Goal: Contribute content

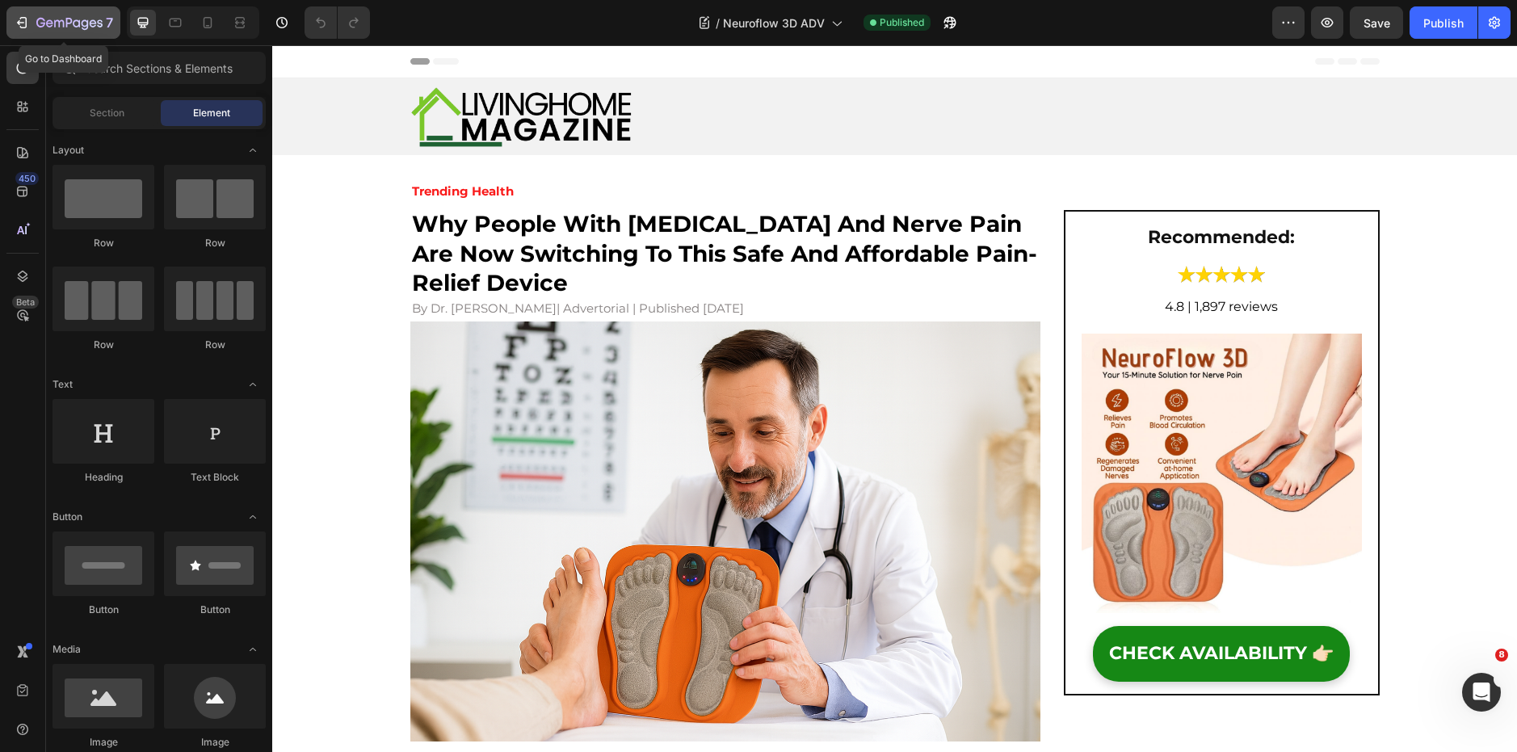
click at [63, 28] on icon "button" at bounding box center [69, 24] width 66 height 14
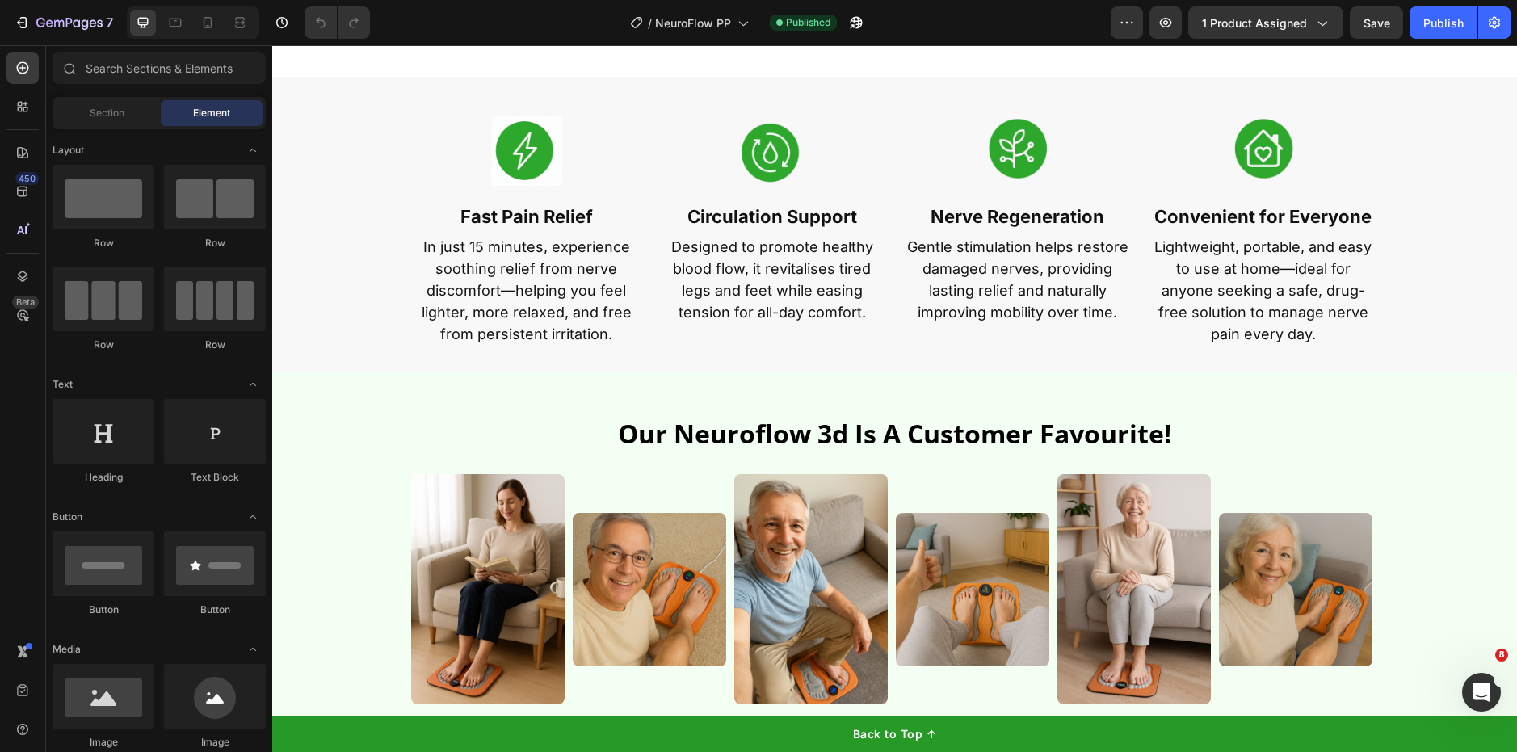
scroll to position [935, 0]
click at [539, 277] on p "In just 15 minutes, experience soothing relief from nerve discomfort—helping yo…" at bounding box center [526, 289] width 229 height 109
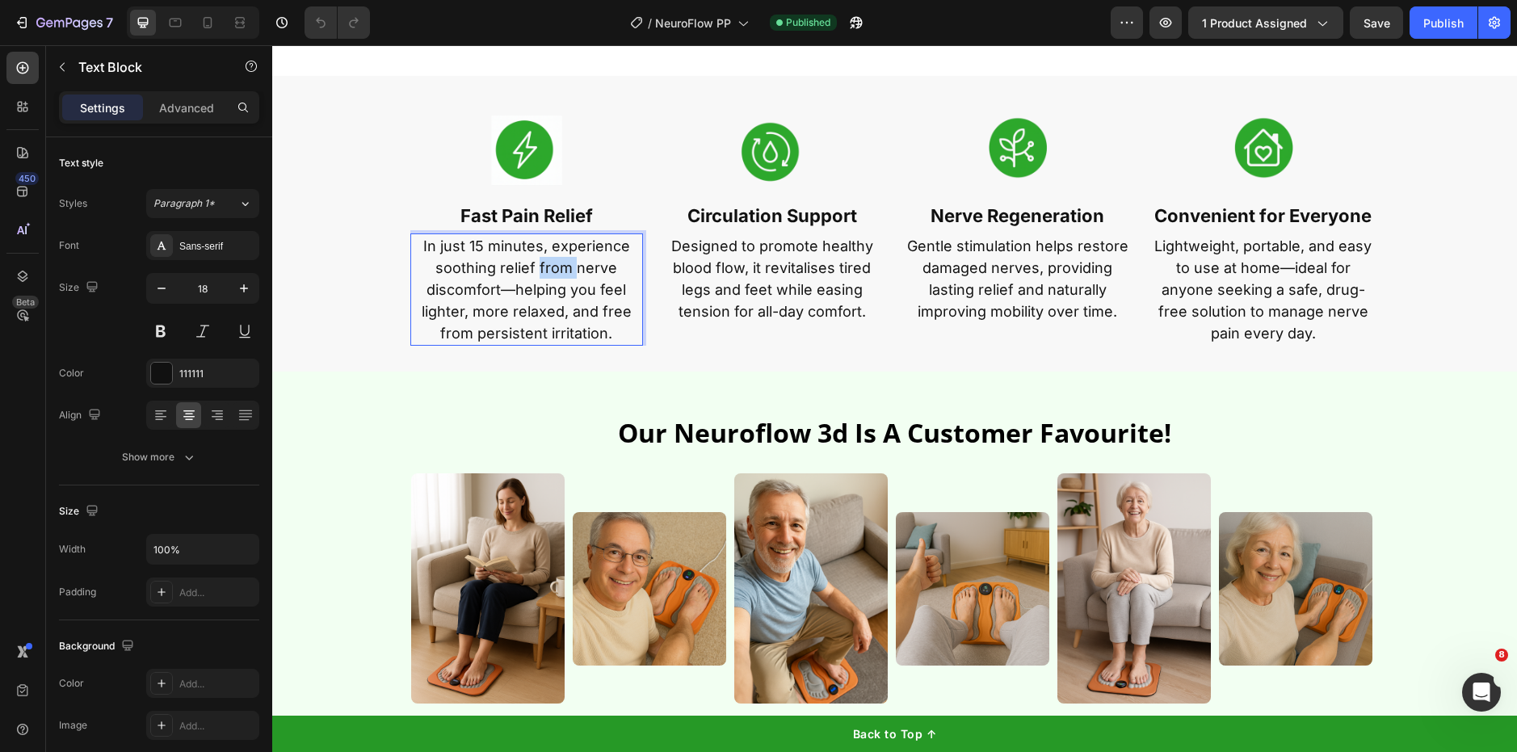
click at [539, 277] on p "In just 15 minutes, experience soothing relief from nerve discomfort—helping yo…" at bounding box center [526, 289] width 229 height 109
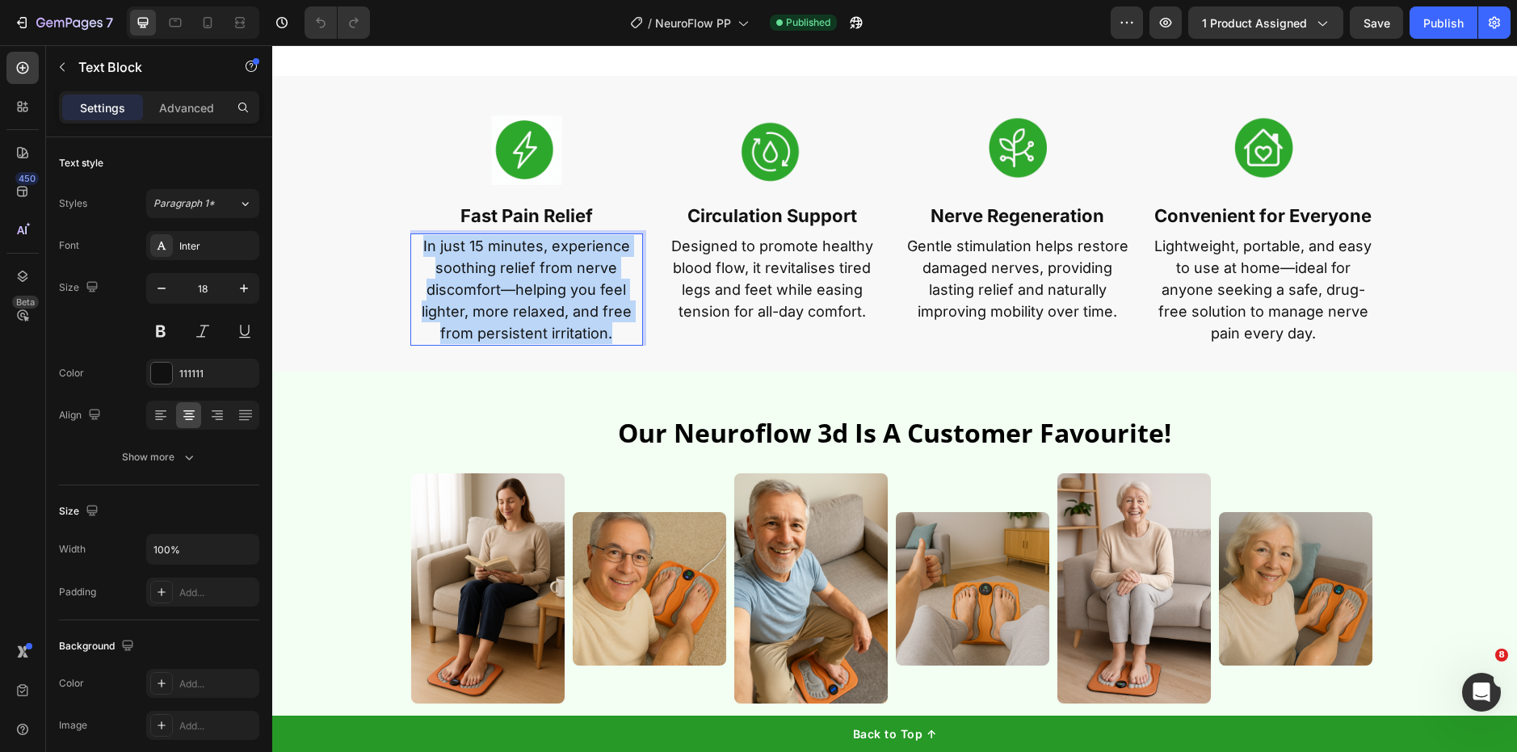
click at [539, 277] on p "In just 15 minutes, experience soothing relief from nerve discomfort—helping yo…" at bounding box center [526, 289] width 229 height 109
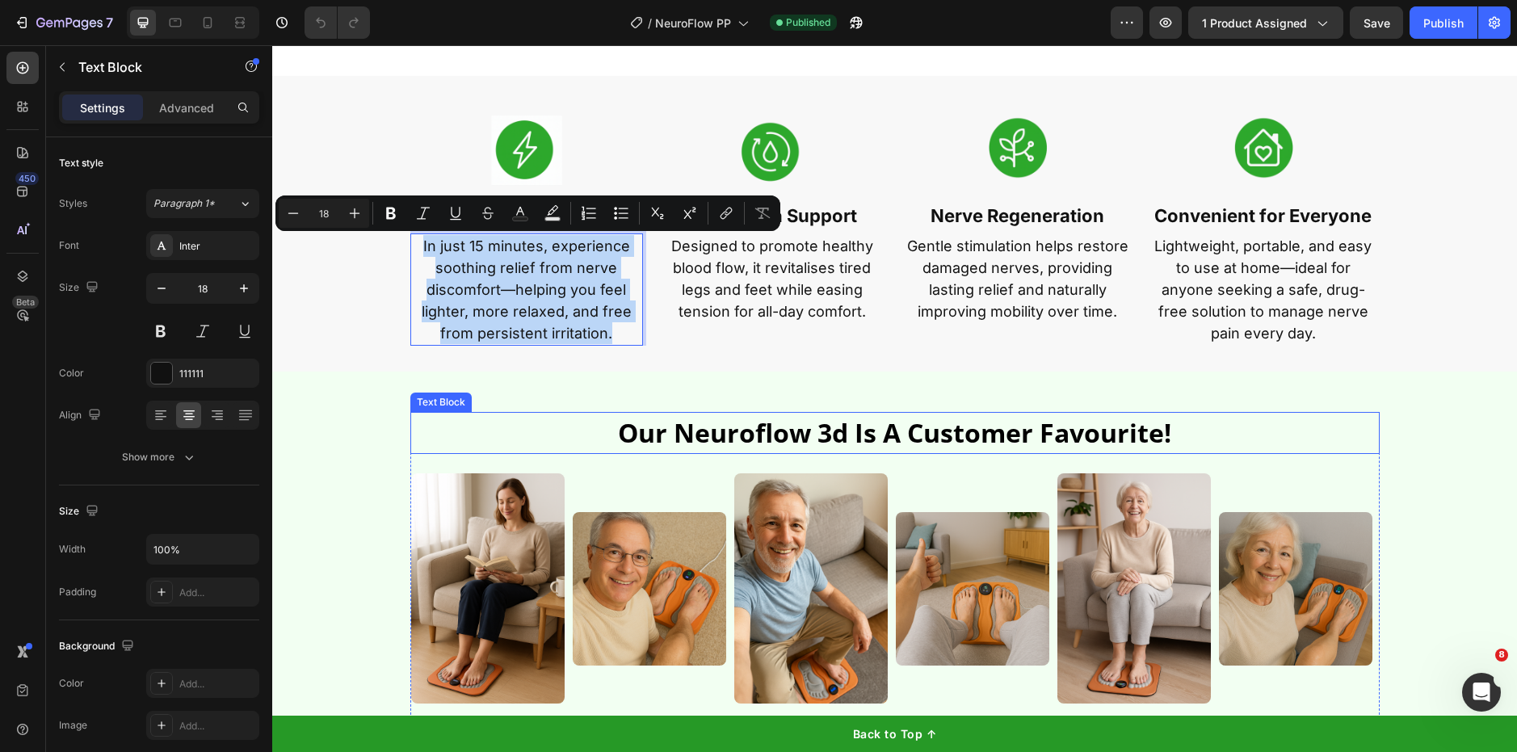
copy p "In just 15 minutes, experience soothing relief from nerve discomfort—helping yo…"
click at [767, 304] on p "Designed to promote healthy blood flow, it revitalises tired legs and feet whil…" at bounding box center [772, 278] width 229 height 87
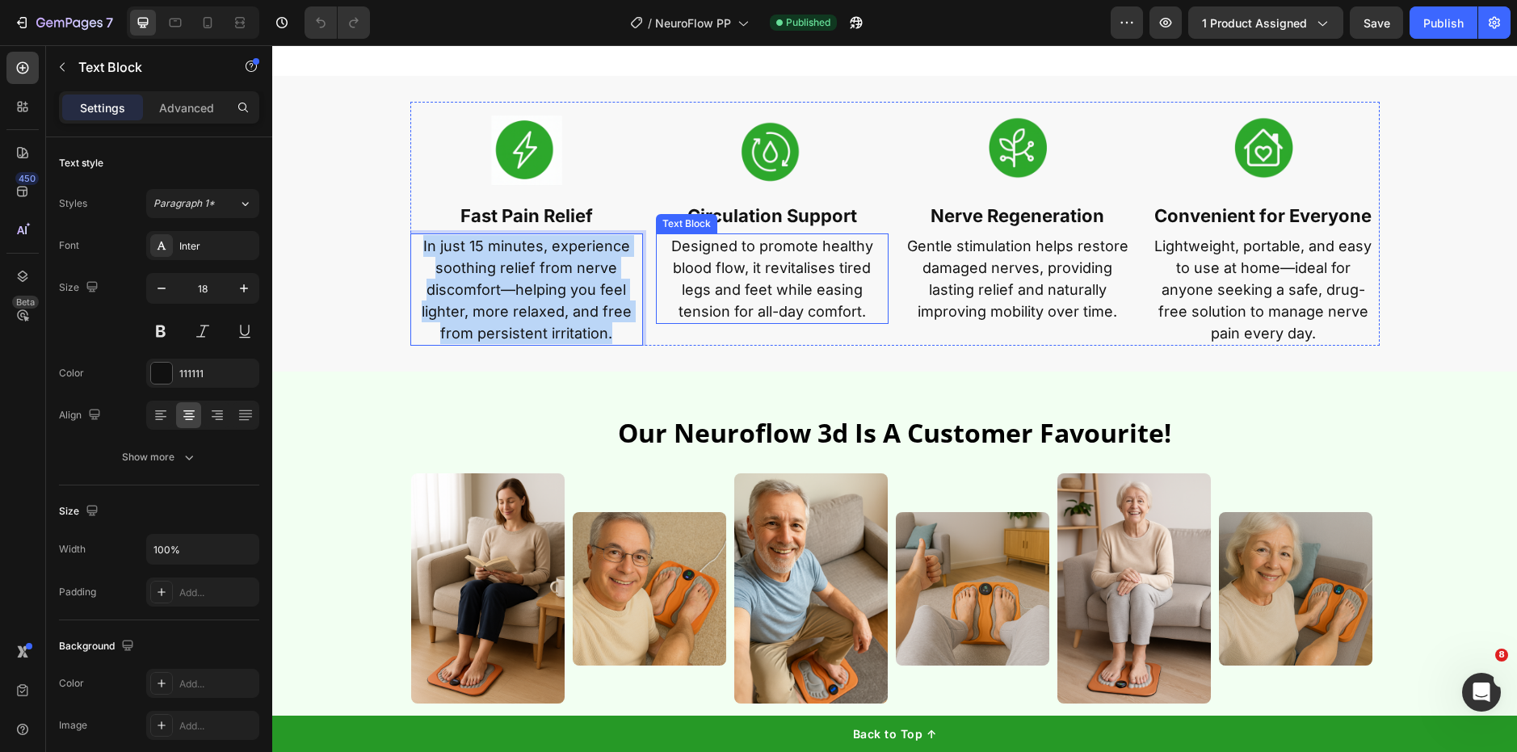
click at [767, 304] on p "Designed to promote healthy blood flow, it revitalises tired legs and feet whil…" at bounding box center [772, 278] width 229 height 87
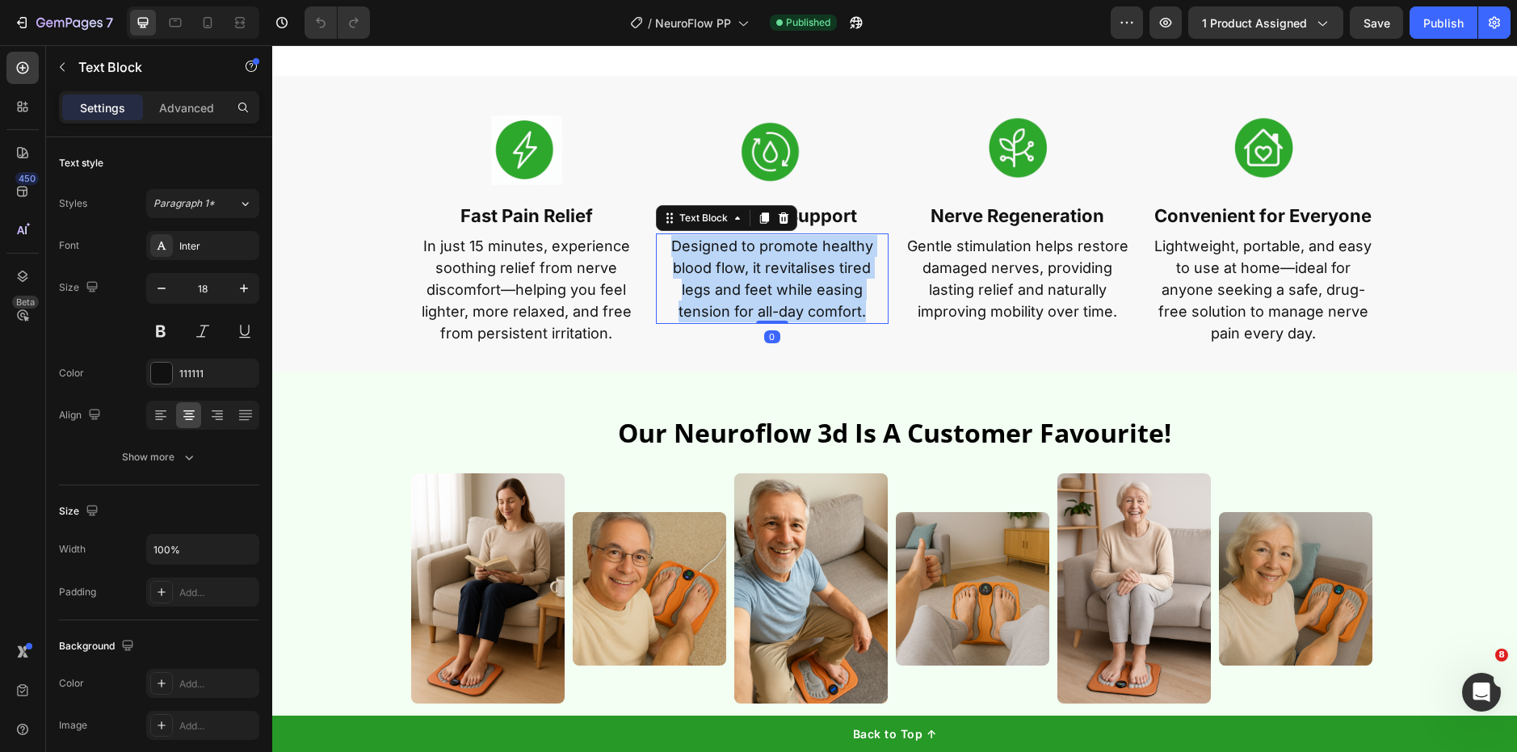
click at [767, 304] on p "Designed to promote healthy blood flow, it revitalises tired legs and feet whil…" at bounding box center [772, 278] width 229 height 87
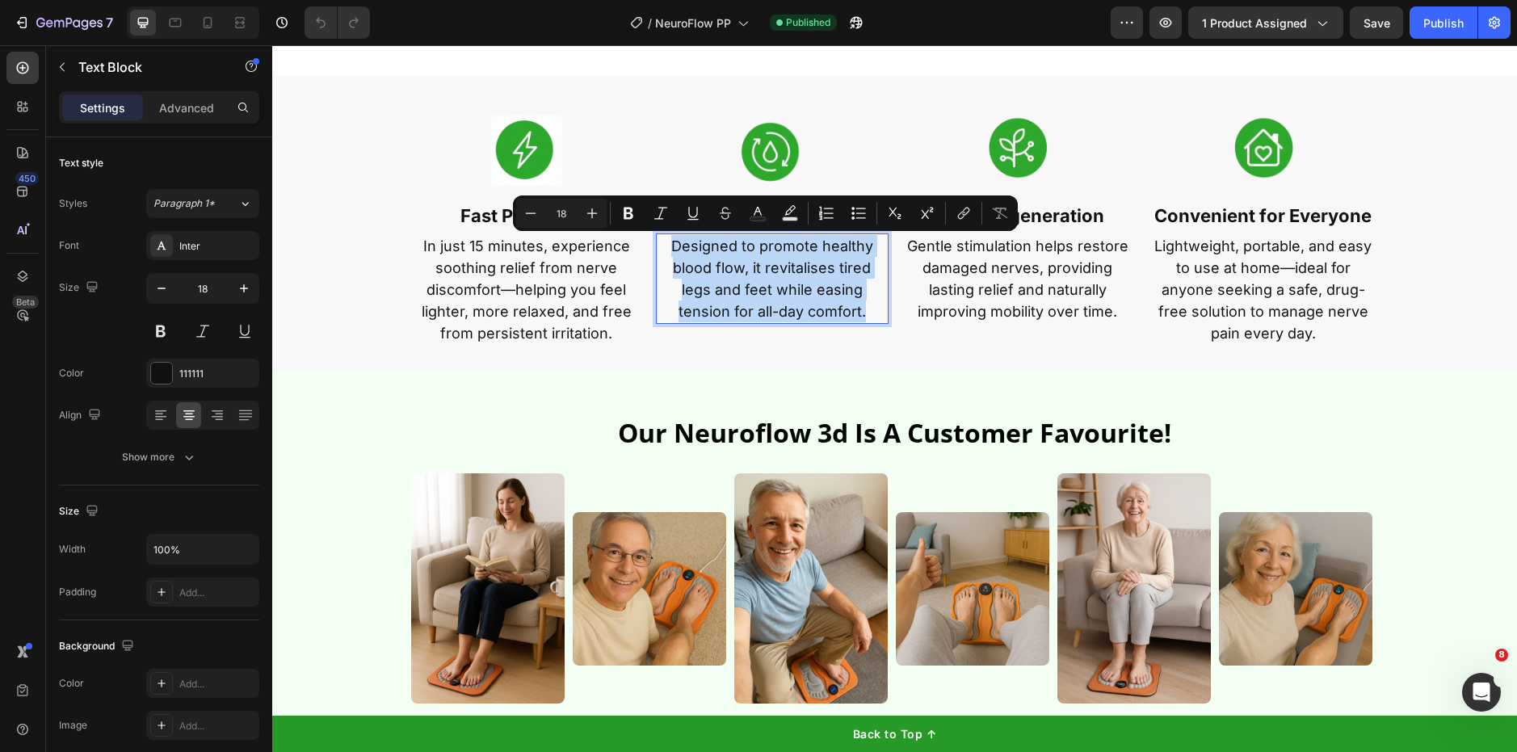
copy p "Designed to promote healthy blood flow, it revitalises tired legs and feet whil…"
click at [1028, 304] on p "Gentle stimulation helps restore damaged nerves, providing lasting relief and n…" at bounding box center [1017, 278] width 229 height 87
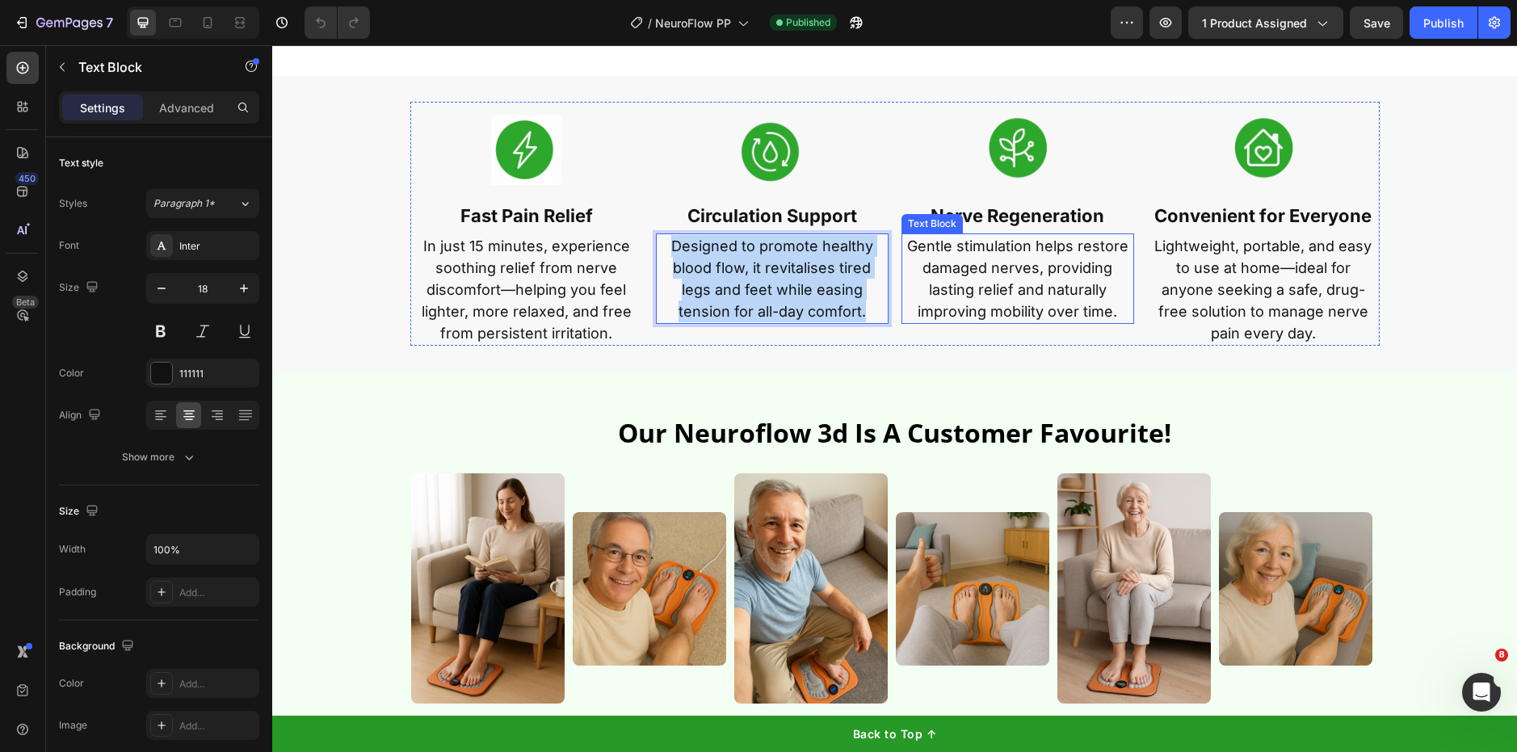
click at [1028, 304] on p "Gentle stimulation helps restore damaged nerves, providing lasting relief and n…" at bounding box center [1017, 278] width 229 height 87
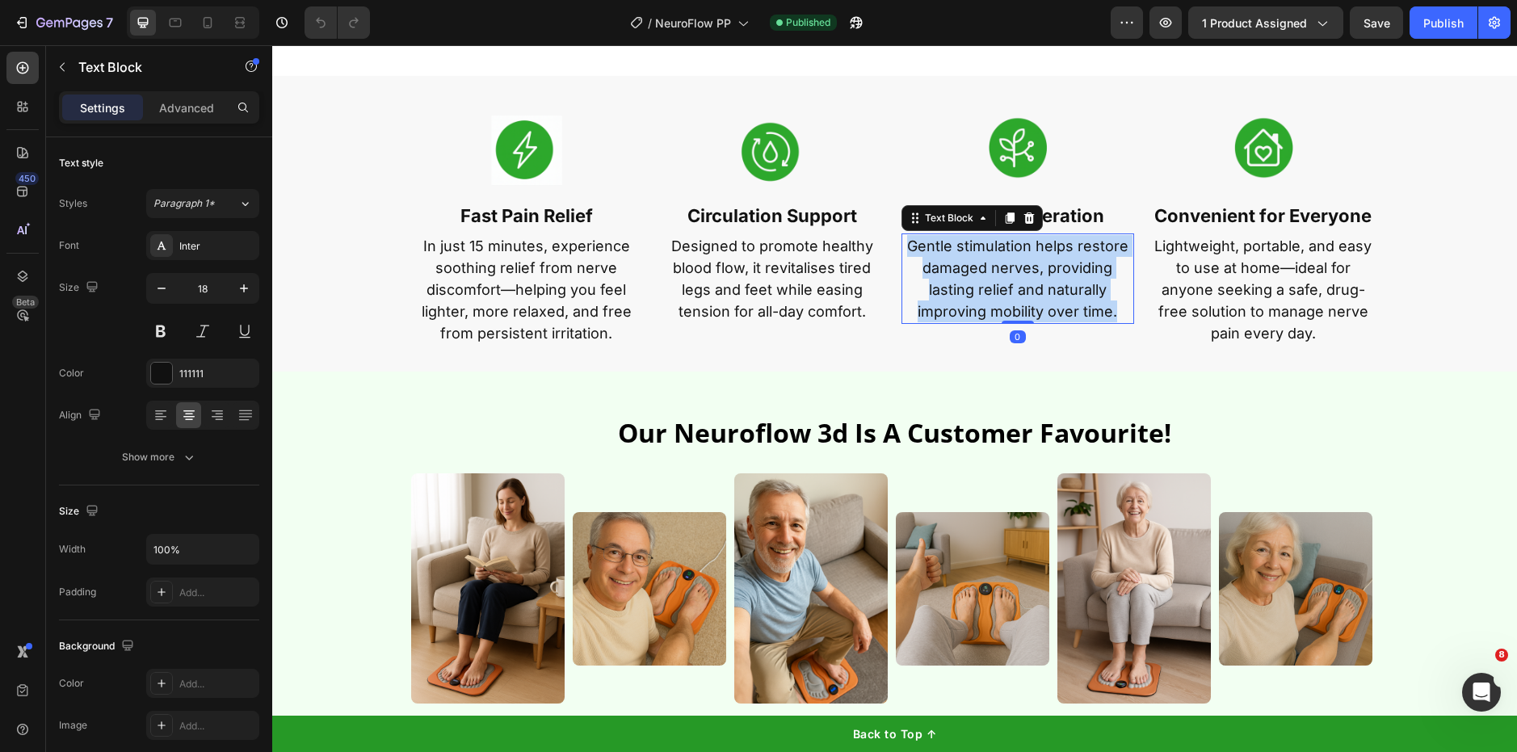
click at [1027, 304] on p "Gentle stimulation helps restore damaged nerves, providing lasting relief and n…" at bounding box center [1017, 278] width 229 height 87
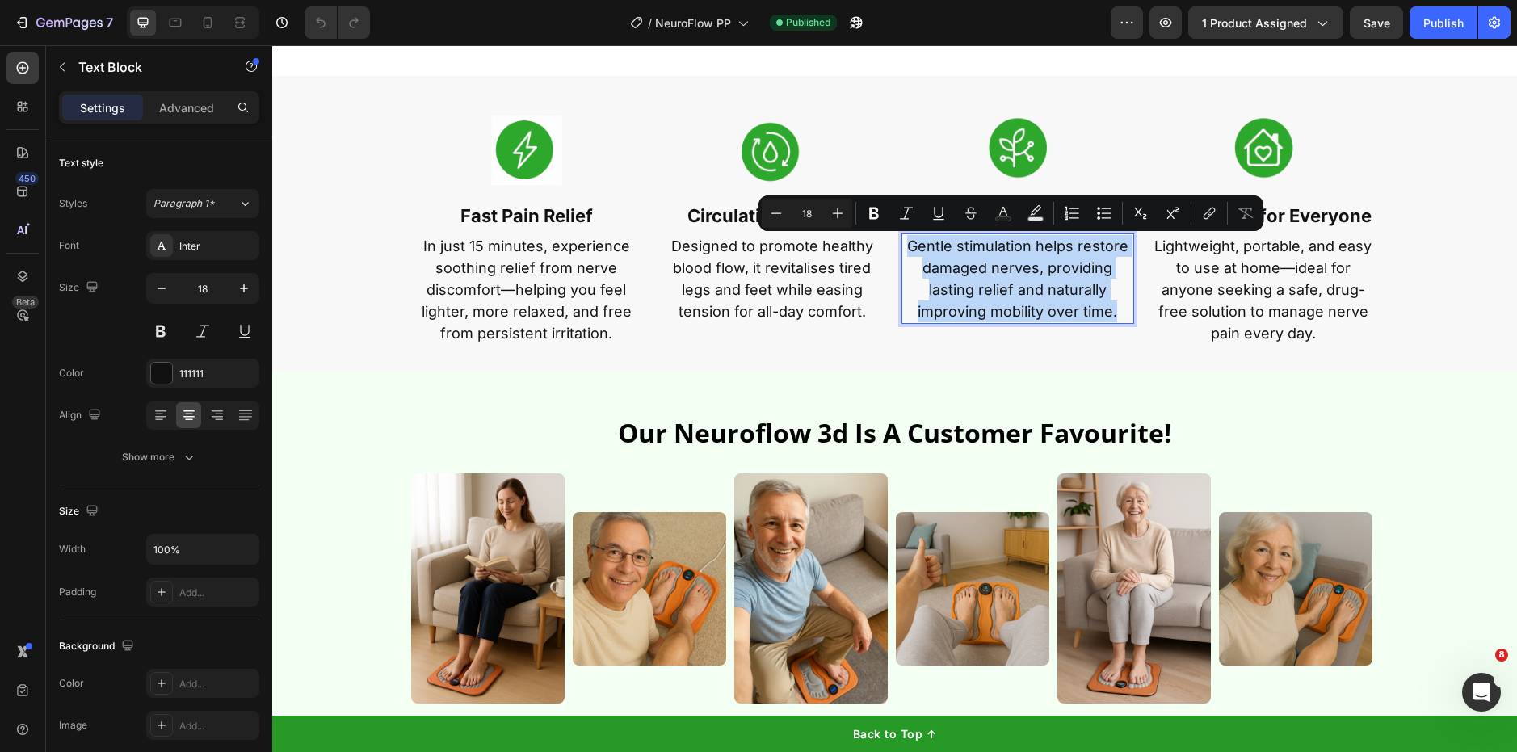
copy p "Gentle stimulation helps restore damaged nerves, providing lasting relief and n…"
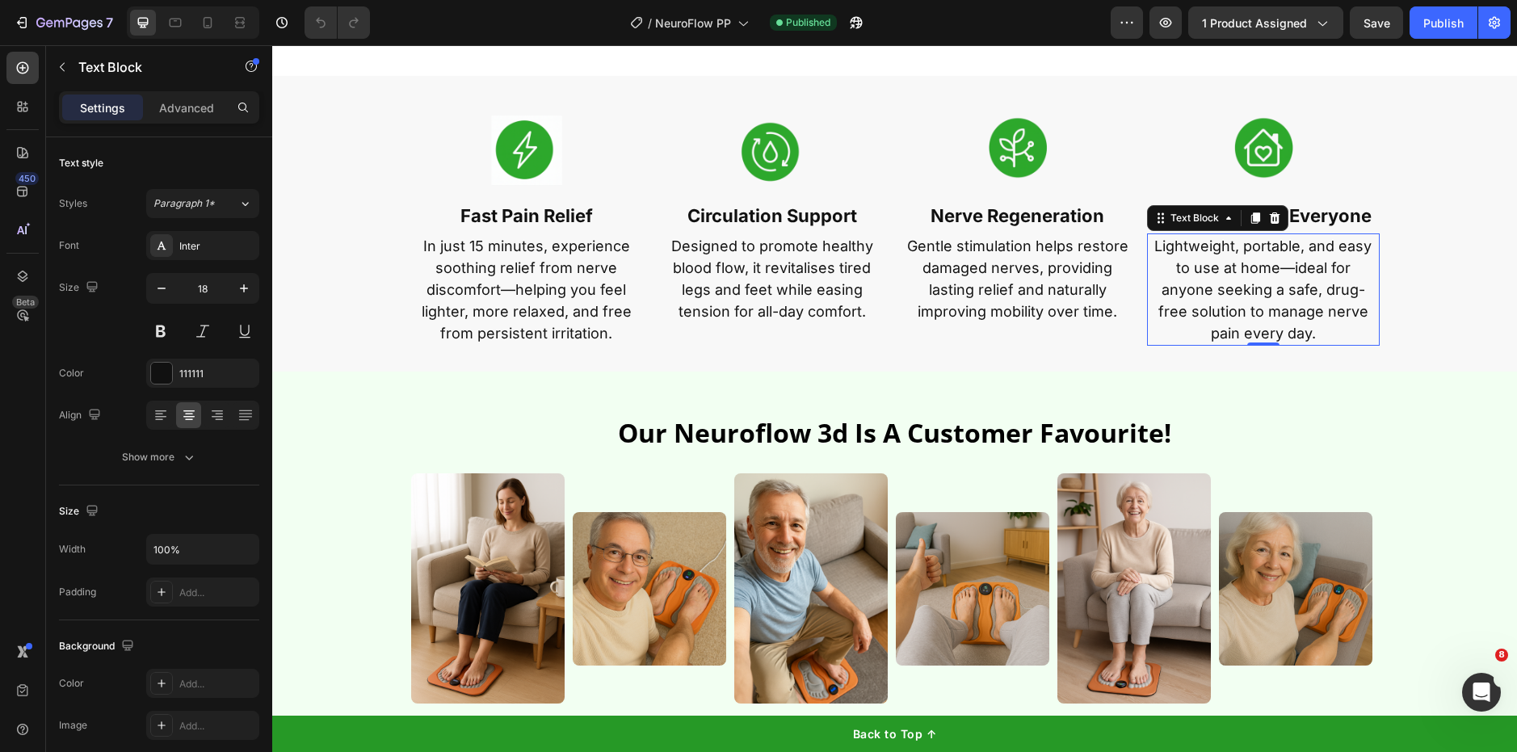
click at [1248, 290] on p "Lightweight, portable, and easy to use at home—ideal for anyone seeking a safe,…" at bounding box center [1263, 289] width 229 height 109
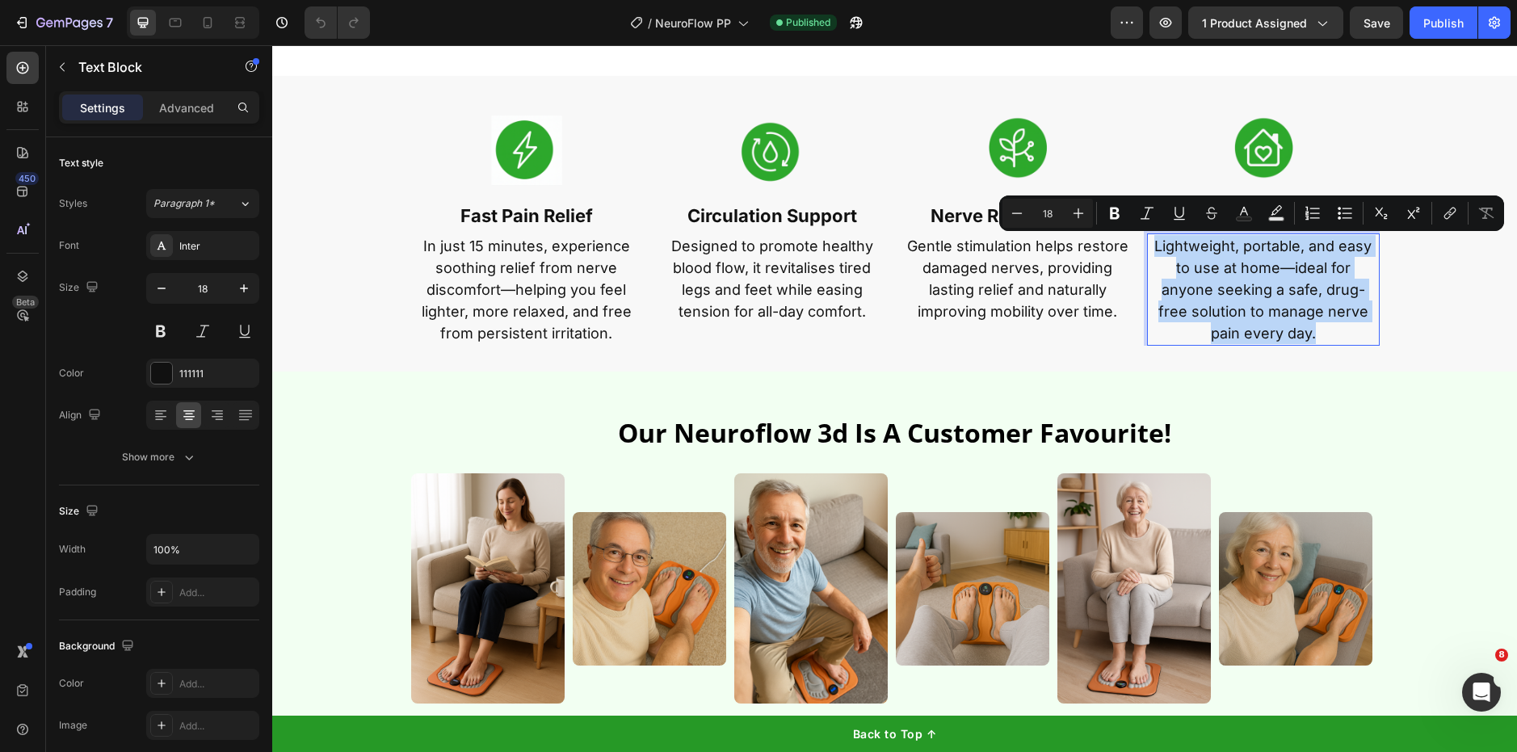
copy p "Lightweight, portable, and easy to use at home—ideal for anyone seeking a safe,…"
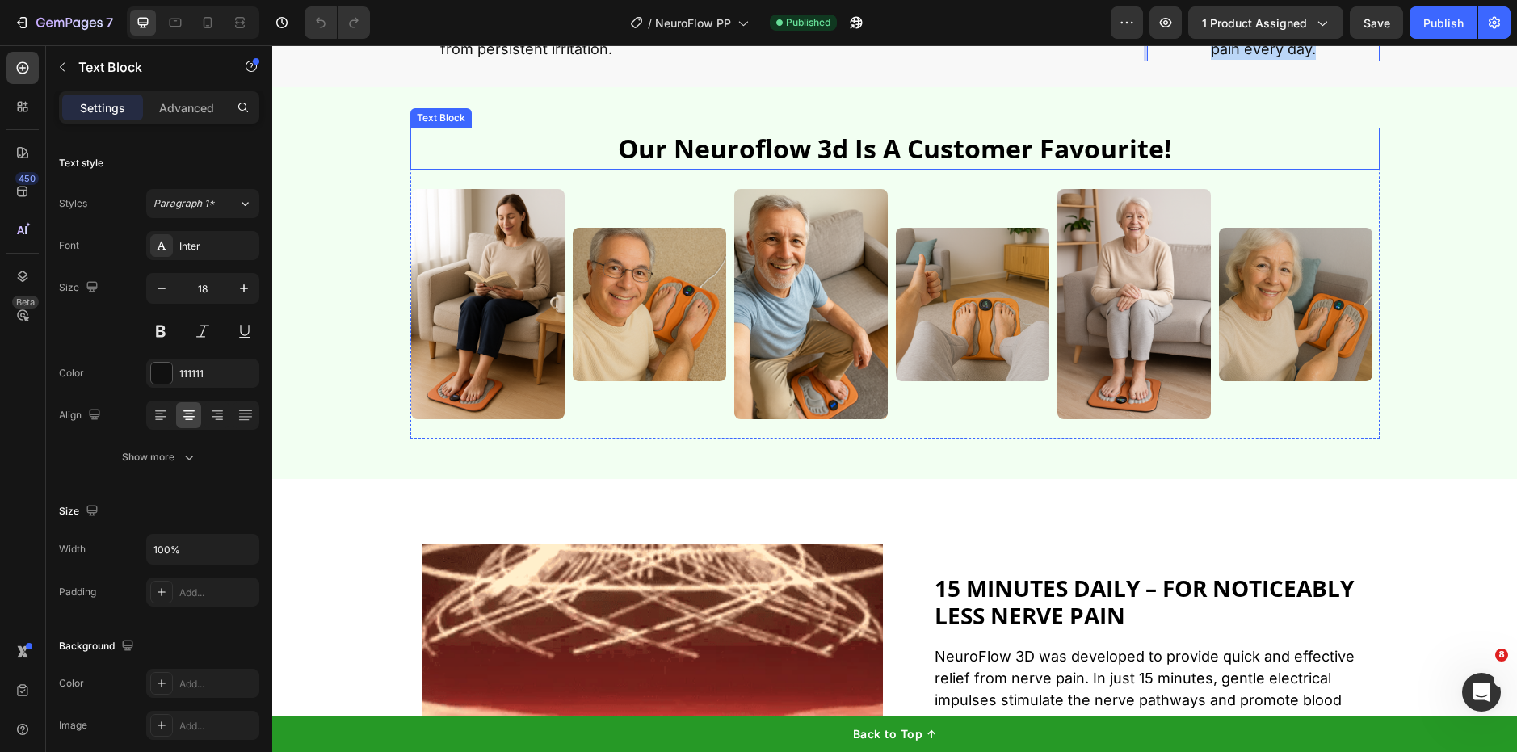
type input "16"
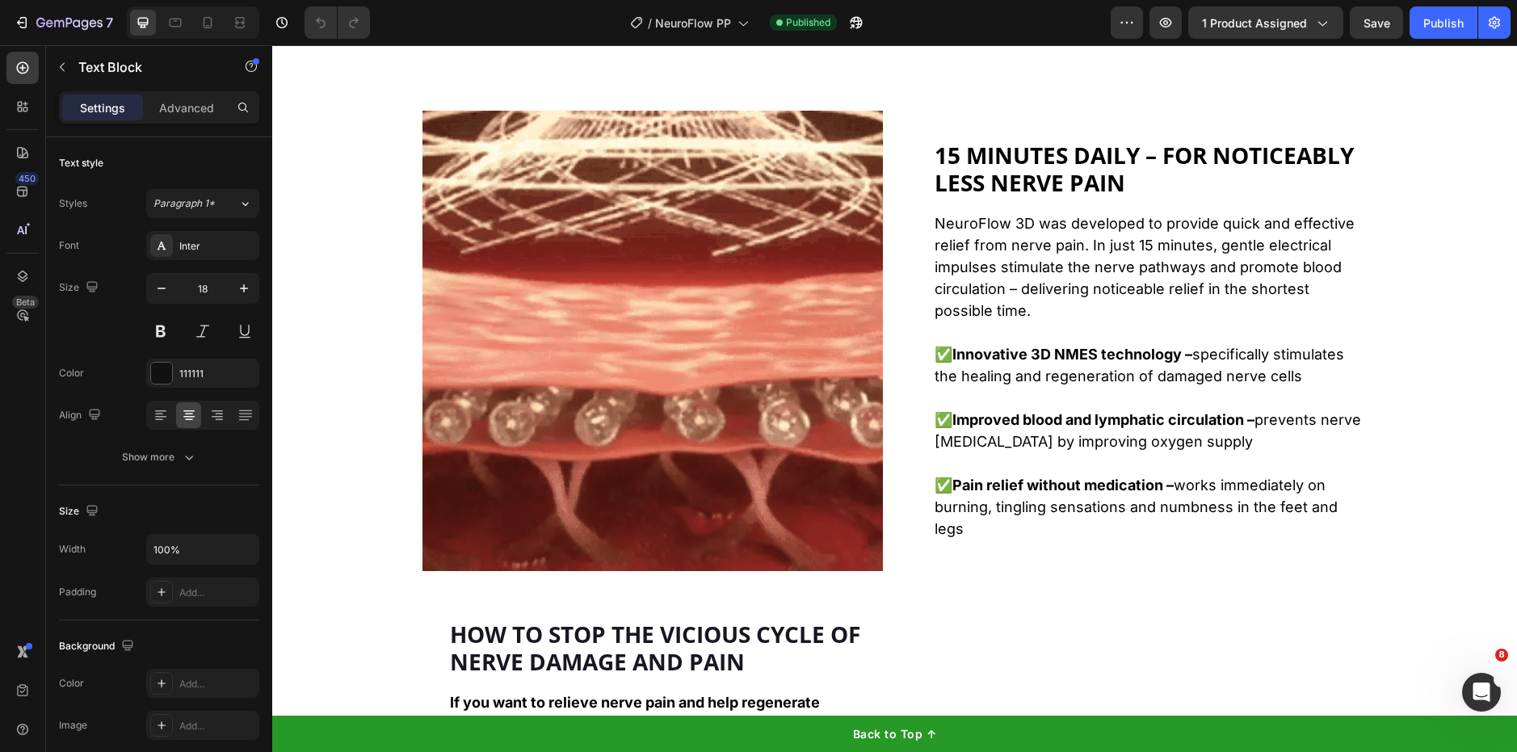
scroll to position [1653, 0]
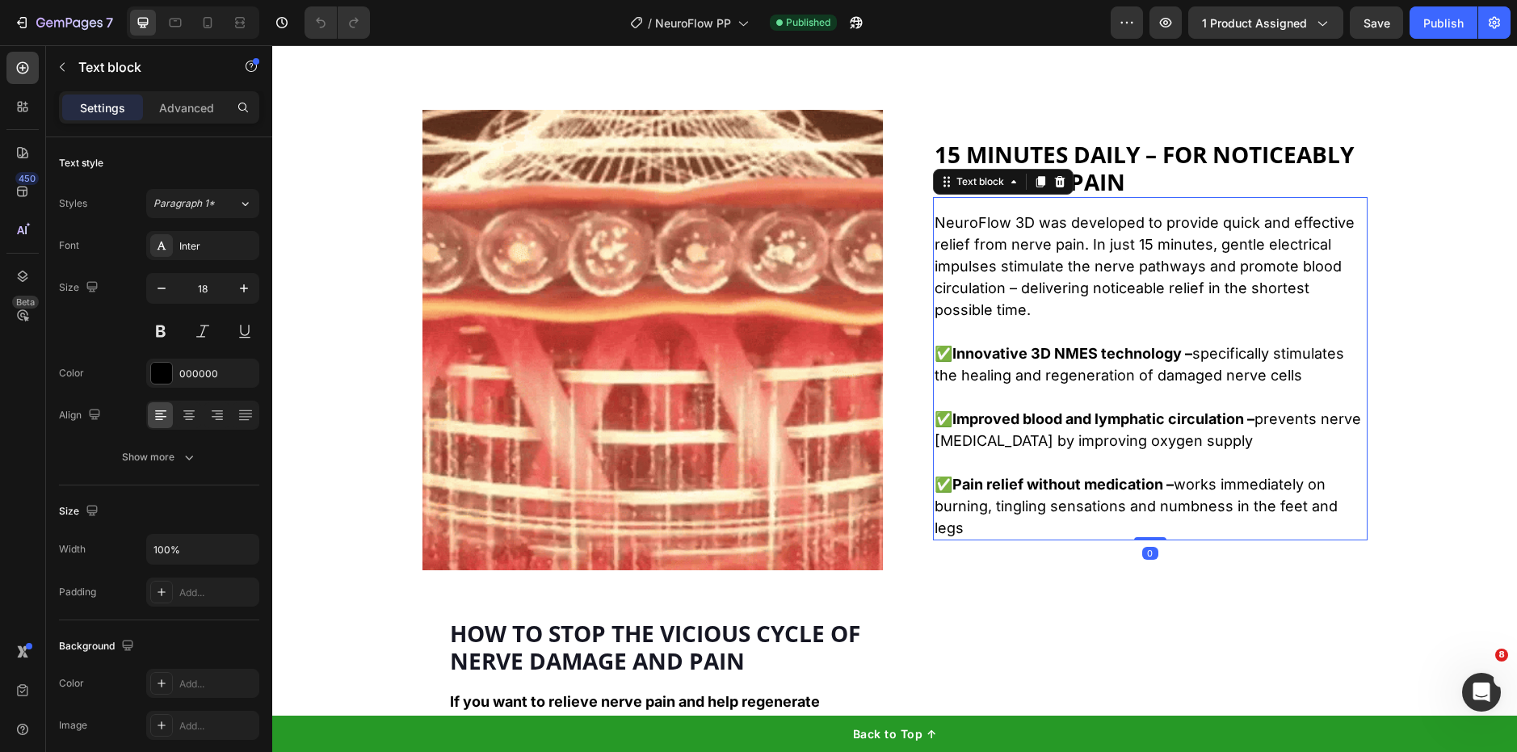
click at [1084, 354] on p "✅Innovative 3D NMES technology – specifically stimulates the healing and regene…" at bounding box center [1150, 374] width 431 height 65
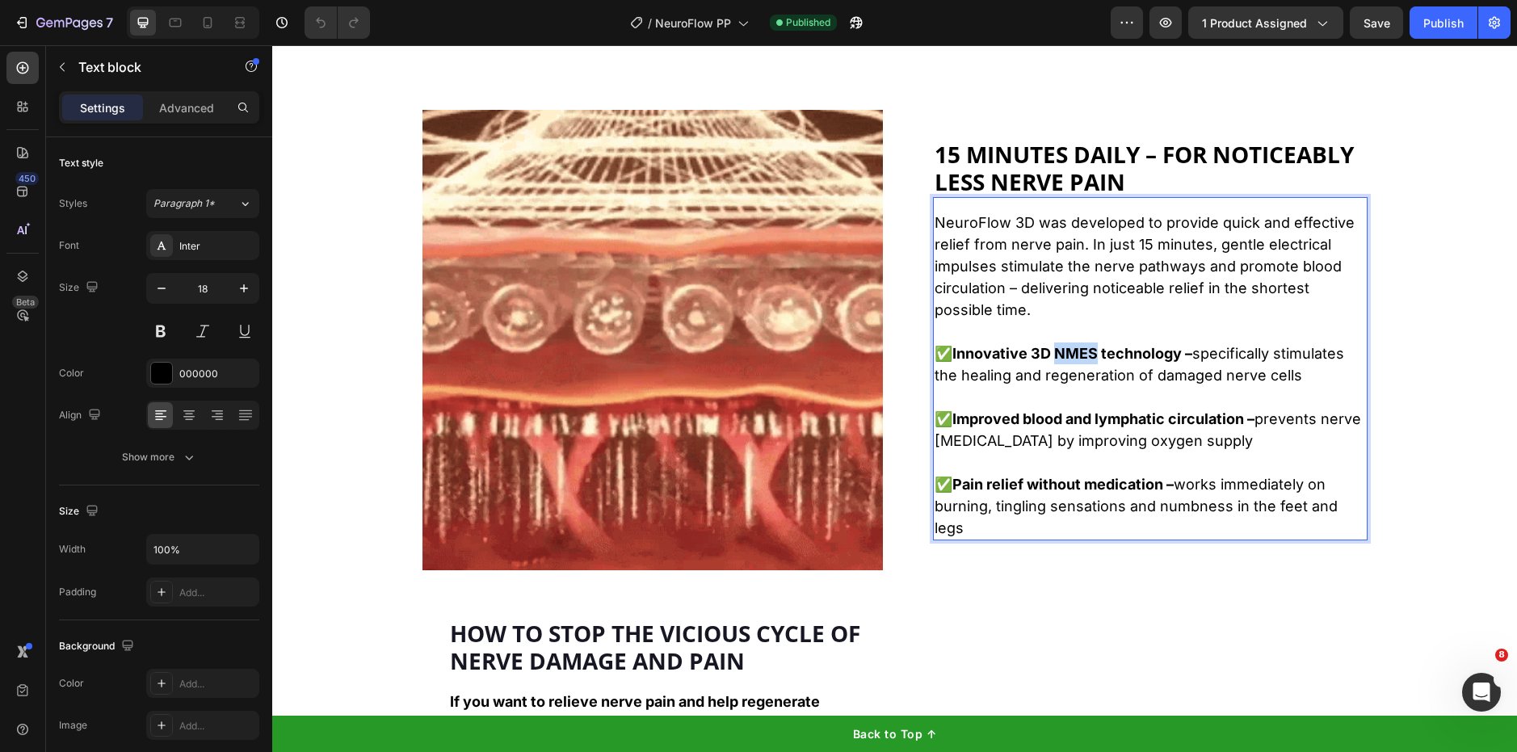
click at [1084, 354] on p "✅Innovative 3D NMES technology – specifically stimulates the healing and regene…" at bounding box center [1150, 374] width 431 height 65
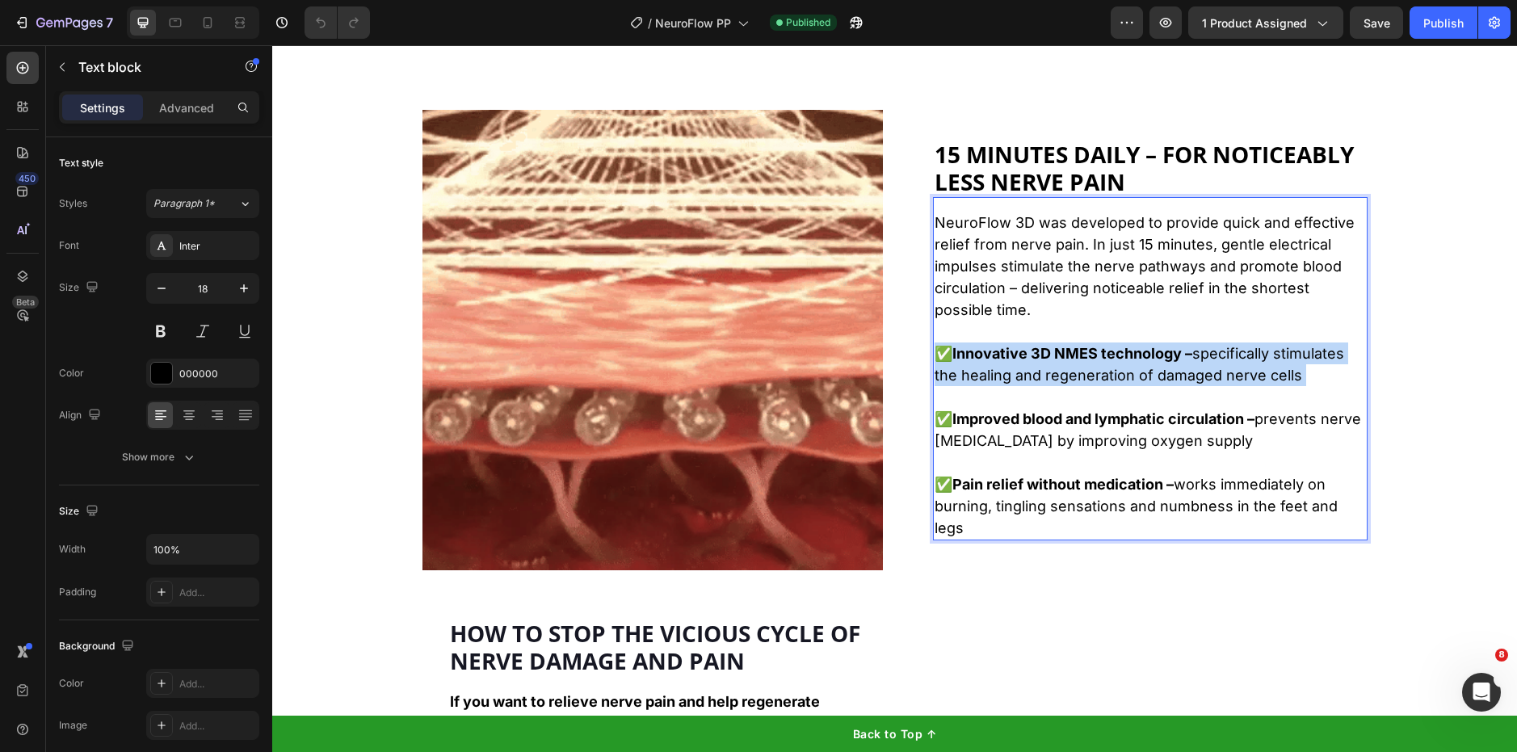
click at [1084, 354] on p "✅Innovative 3D NMES technology – specifically stimulates the healing and regene…" at bounding box center [1150, 374] width 431 height 65
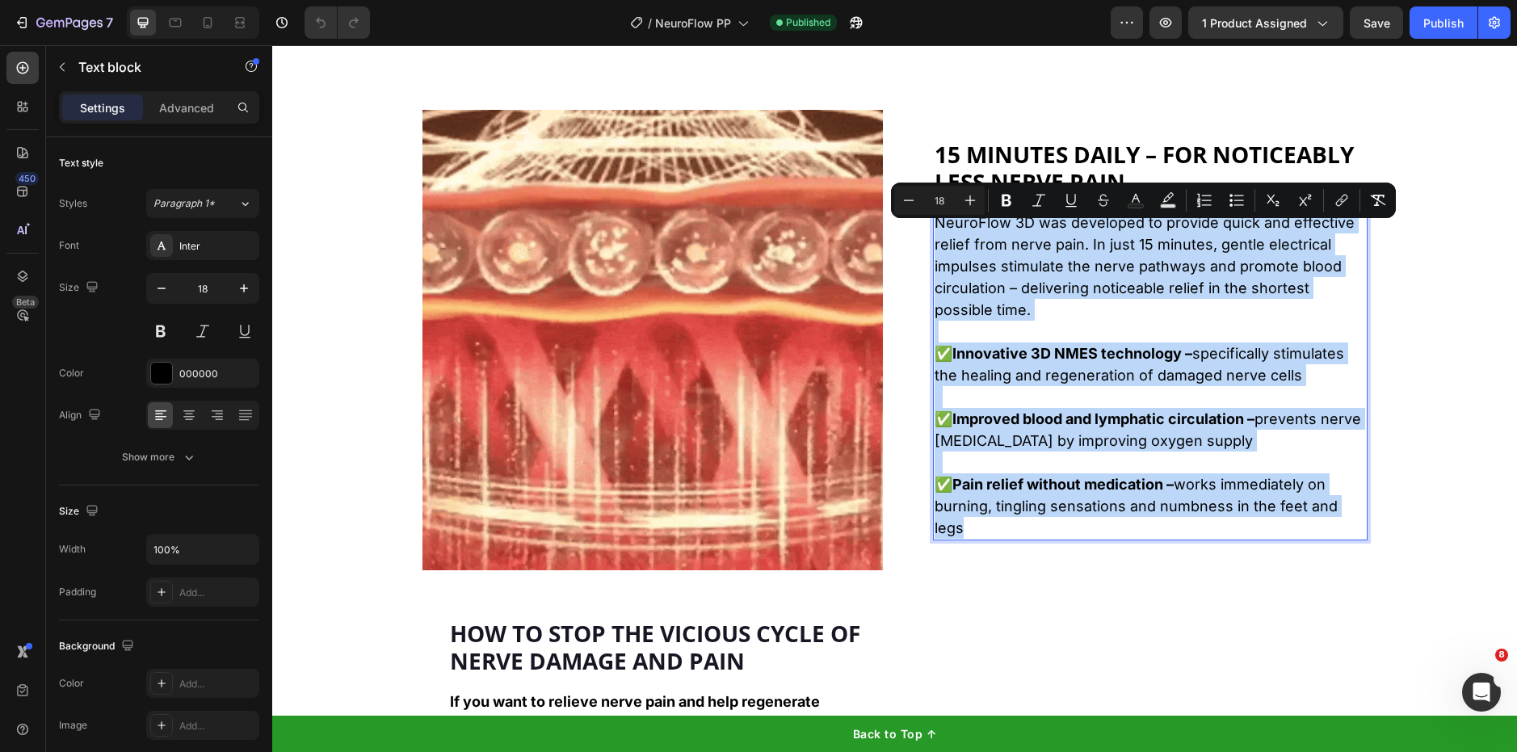
copy div "NeuroFlow 3D was developed to provide quick and effective relief from nerve pai…"
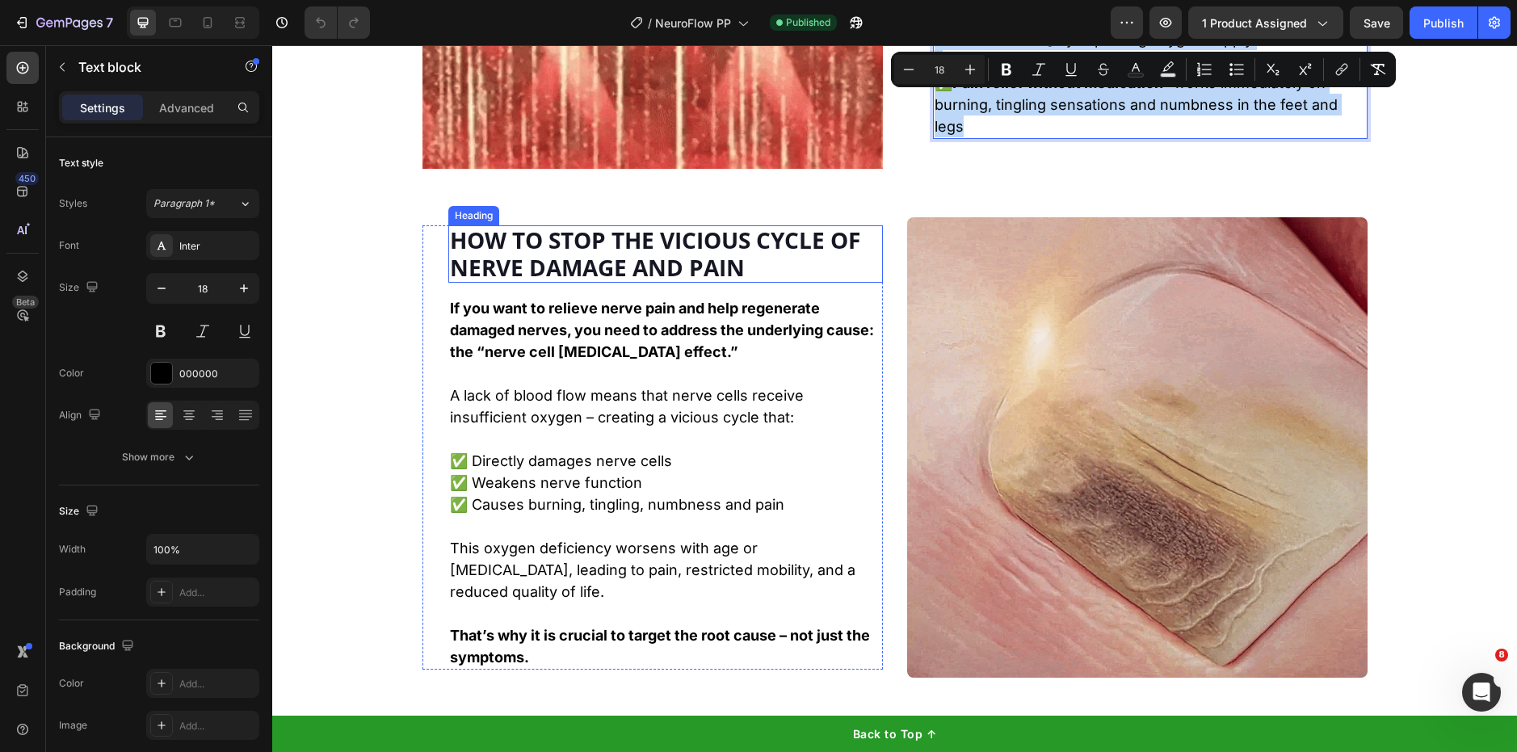
scroll to position [2055, 0]
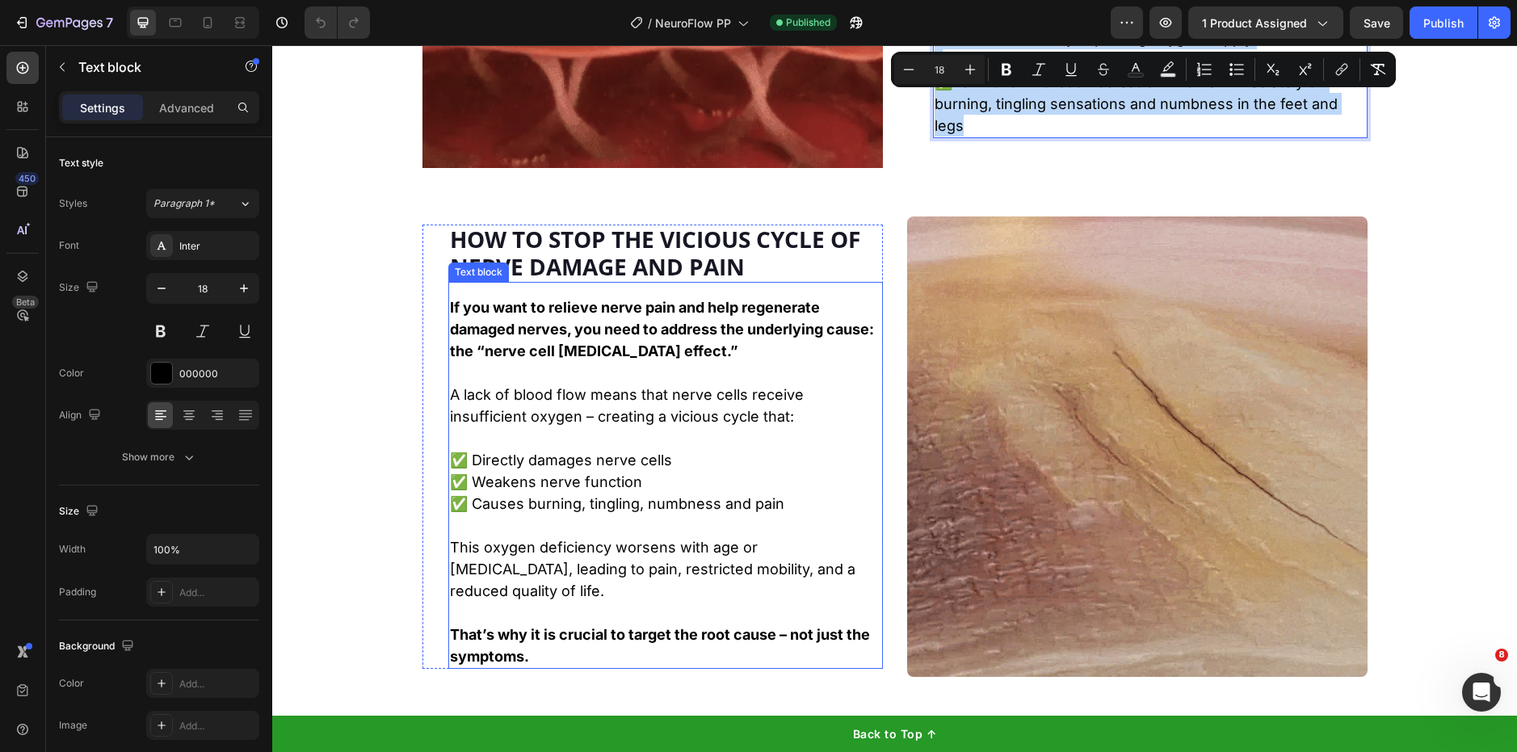
click at [524, 471] on p "✅ Directly damages nerve cells" at bounding box center [665, 460] width 431 height 22
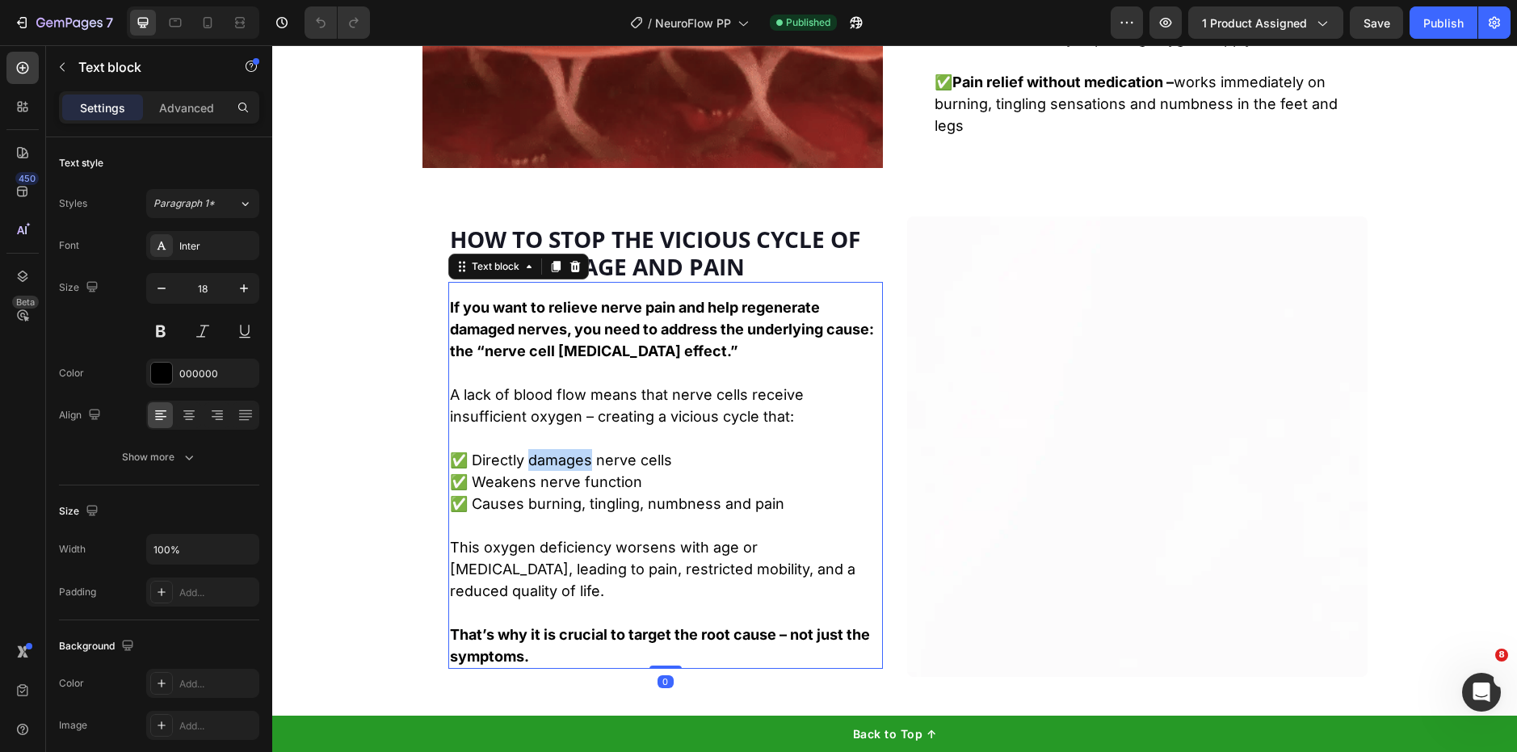
click at [524, 471] on p "✅ Directly damages nerve cells" at bounding box center [665, 460] width 431 height 22
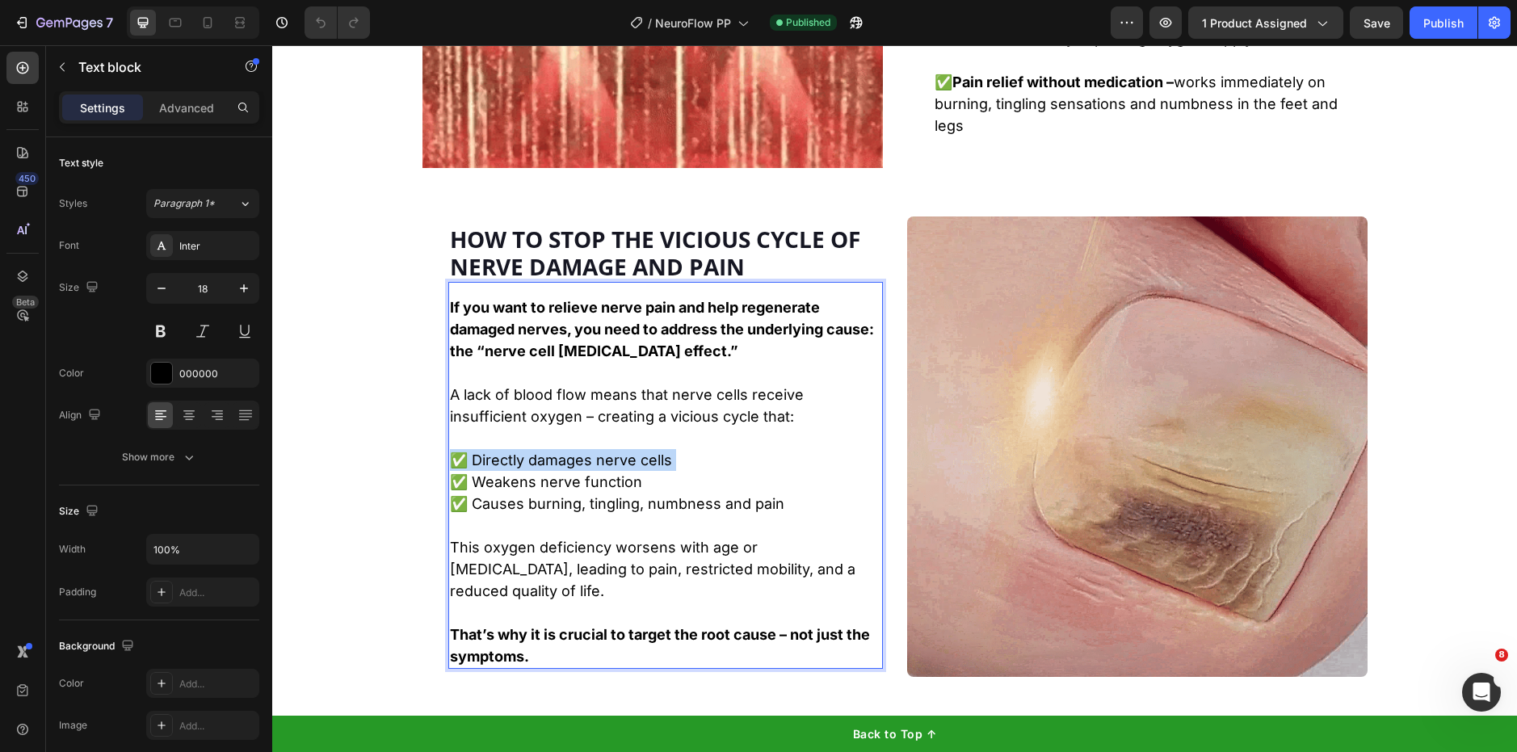
click at [524, 471] on p "✅ Directly damages nerve cells" at bounding box center [665, 460] width 431 height 22
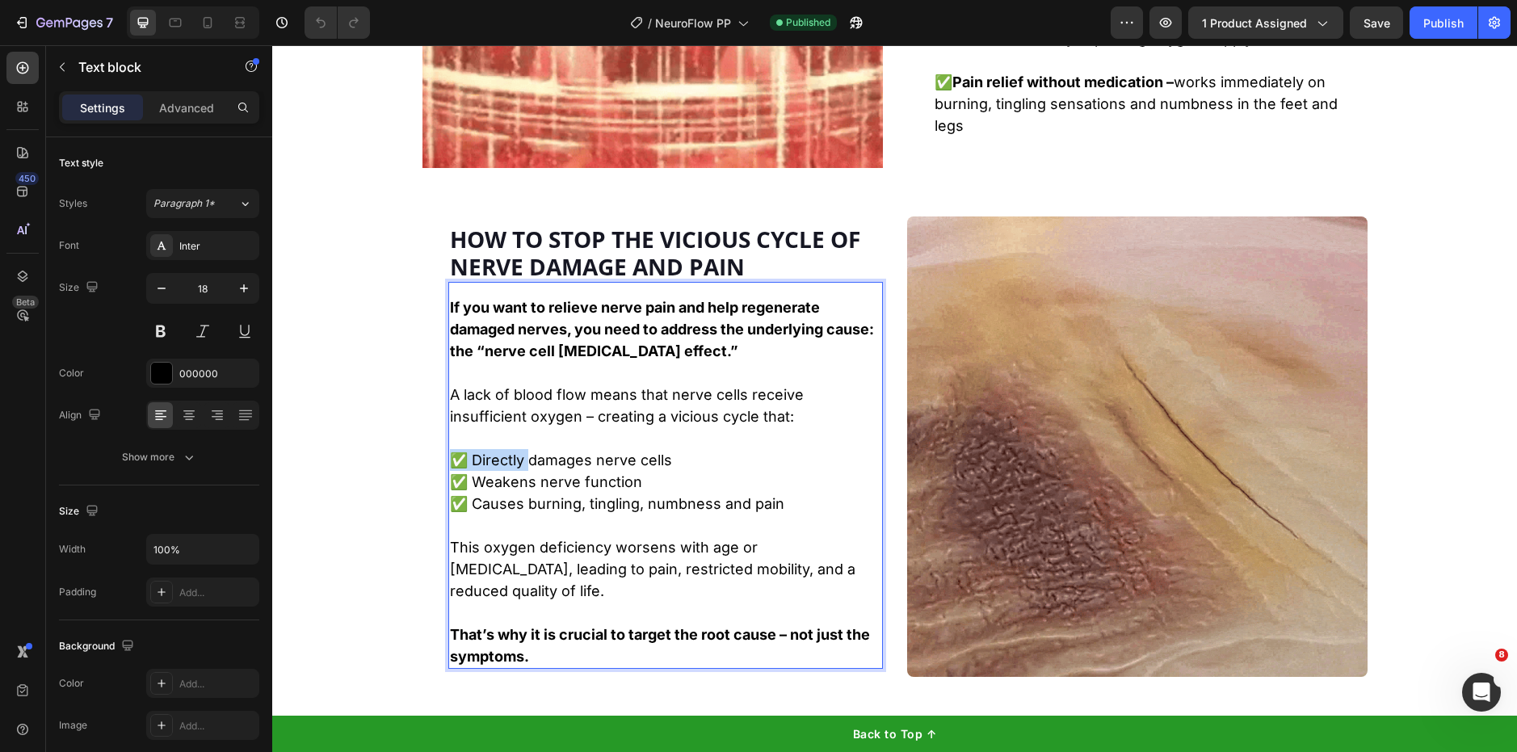
click at [524, 471] on p "✅ Directly damages nerve cells" at bounding box center [665, 460] width 431 height 22
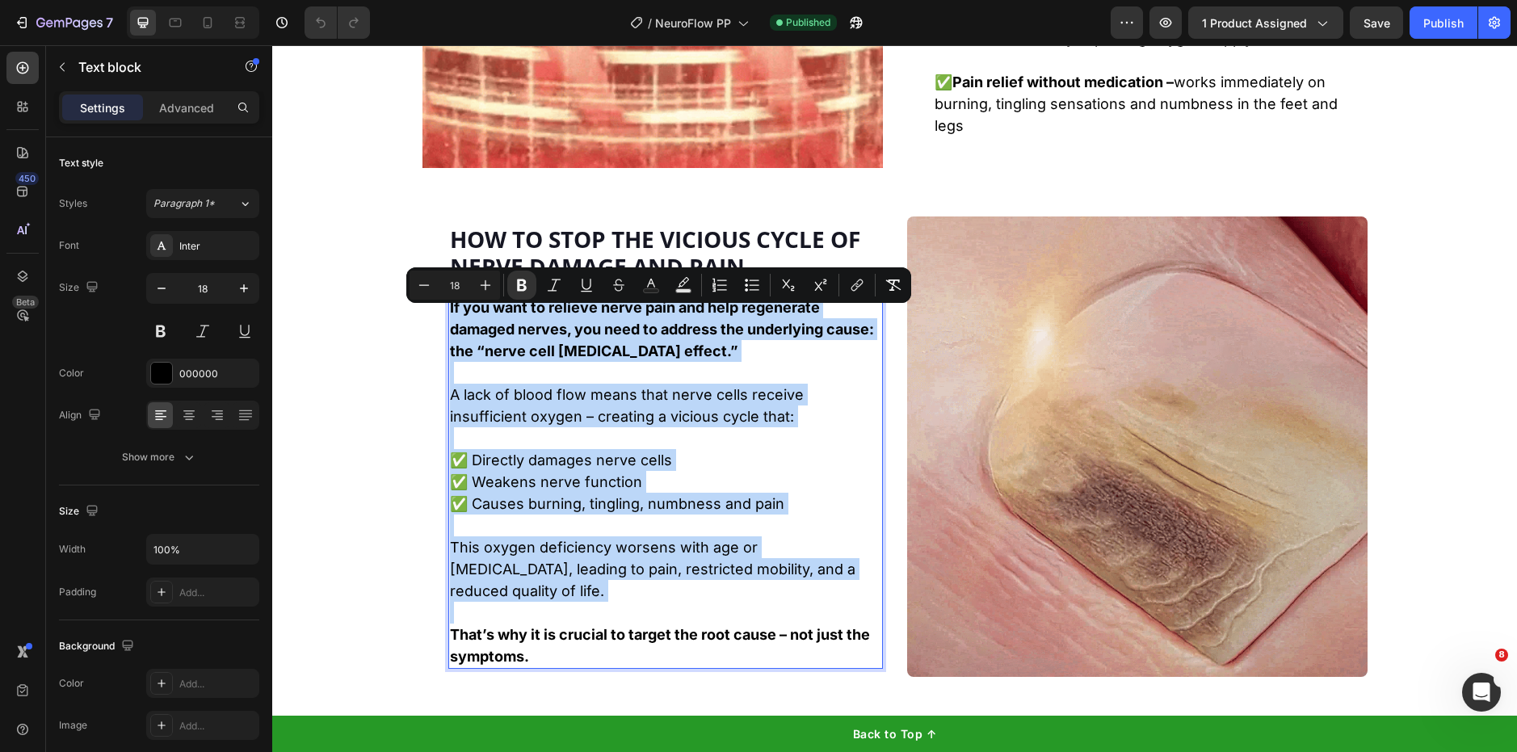
copy div "If you want to relieve nerve pain and help regenerate damaged nerves, you need …"
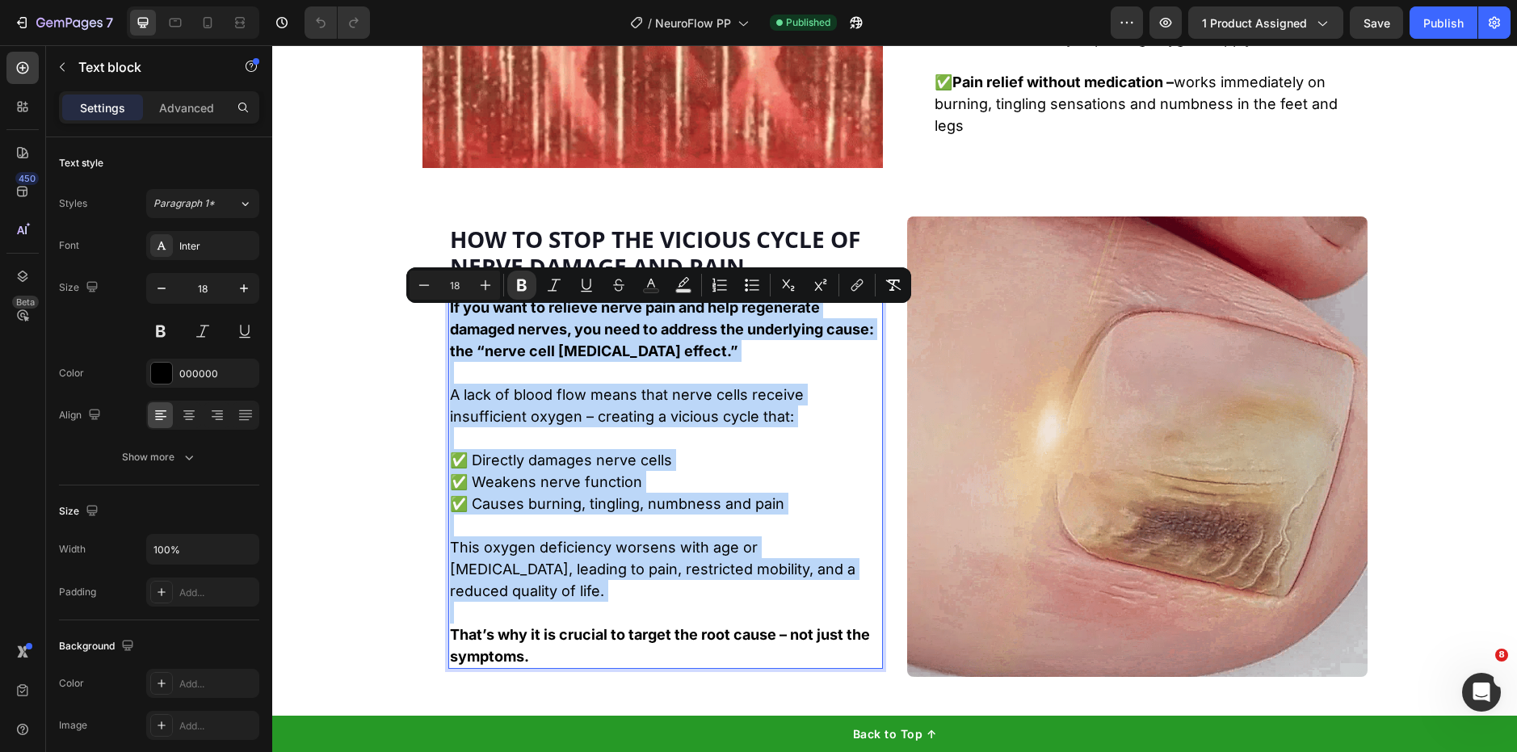
click at [610, 461] on p "✅ Directly damages nerve cells" at bounding box center [665, 460] width 431 height 22
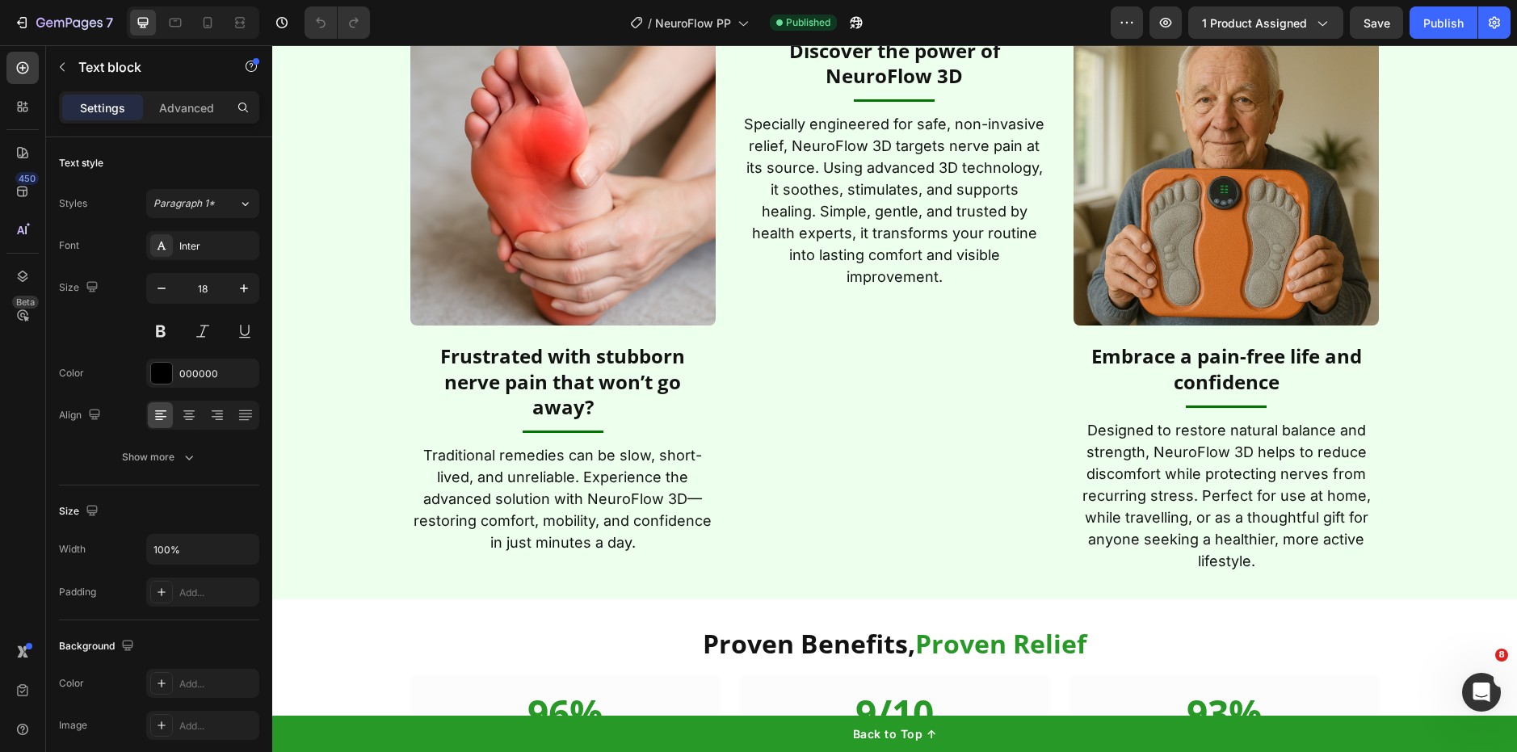
scroll to position [2880, 0]
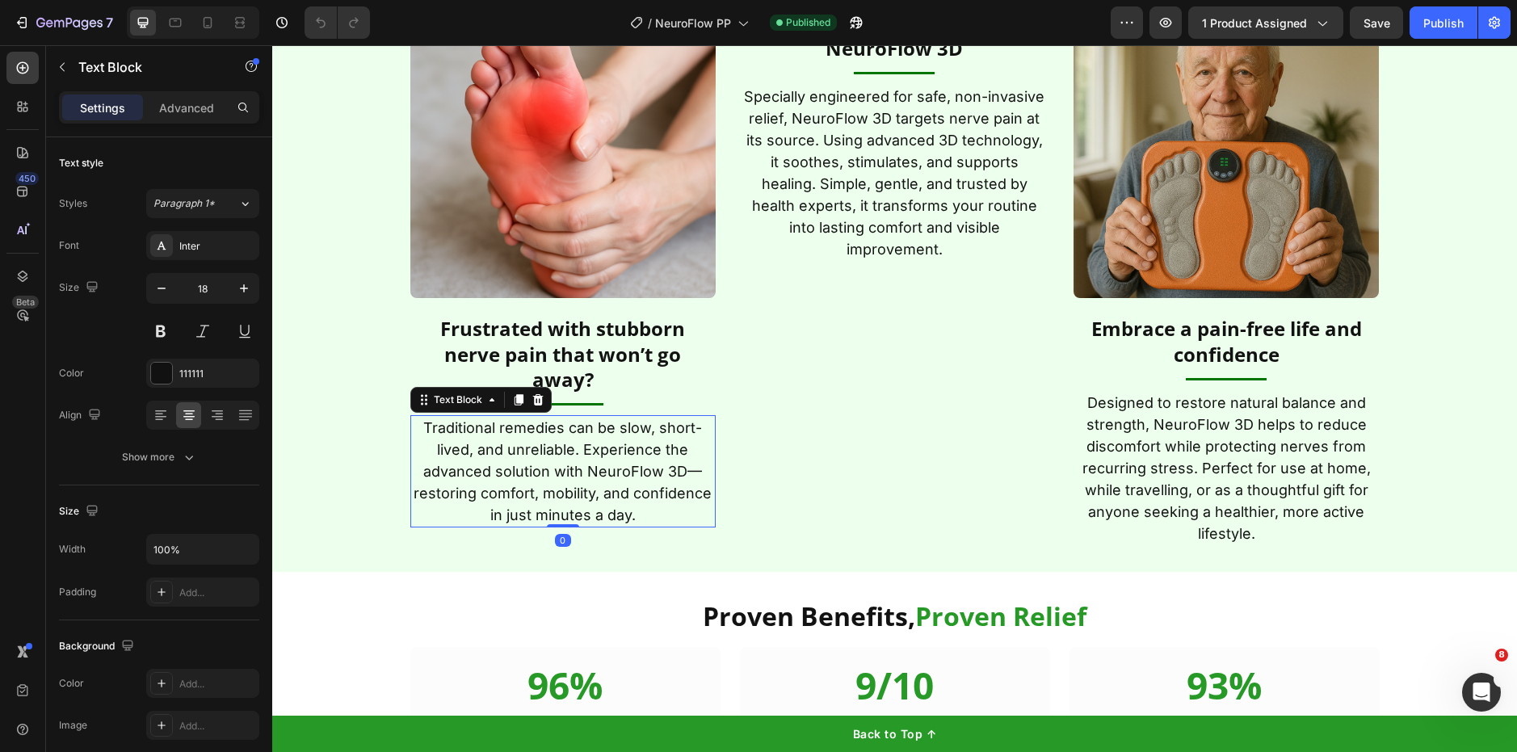
click at [554, 444] on p "Traditional remedies can be slow, short-lived, and unreliable. Experience the a…" at bounding box center [563, 471] width 303 height 109
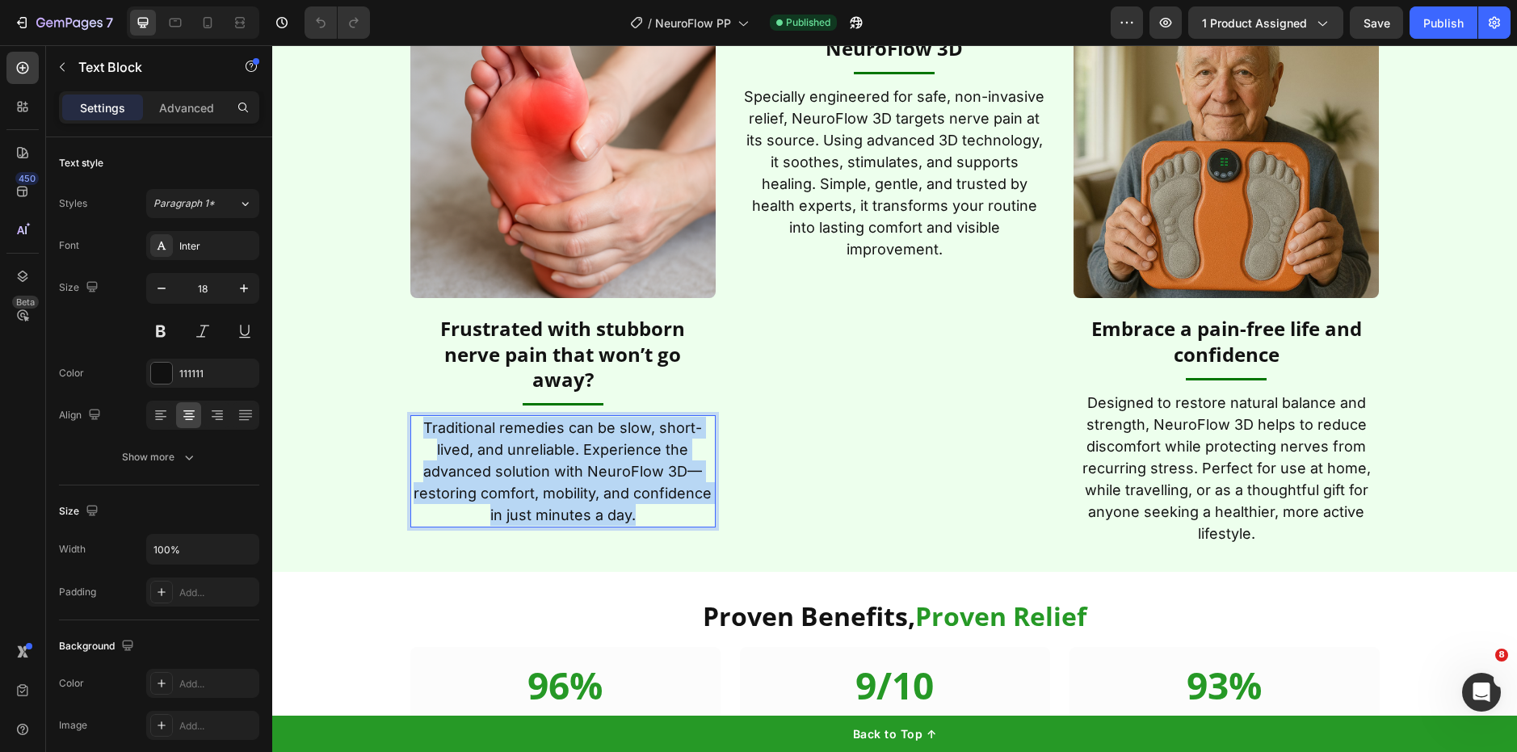
click at [554, 444] on p "Traditional remedies can be slow, short-lived, and unreliable. Experience the a…" at bounding box center [563, 471] width 303 height 109
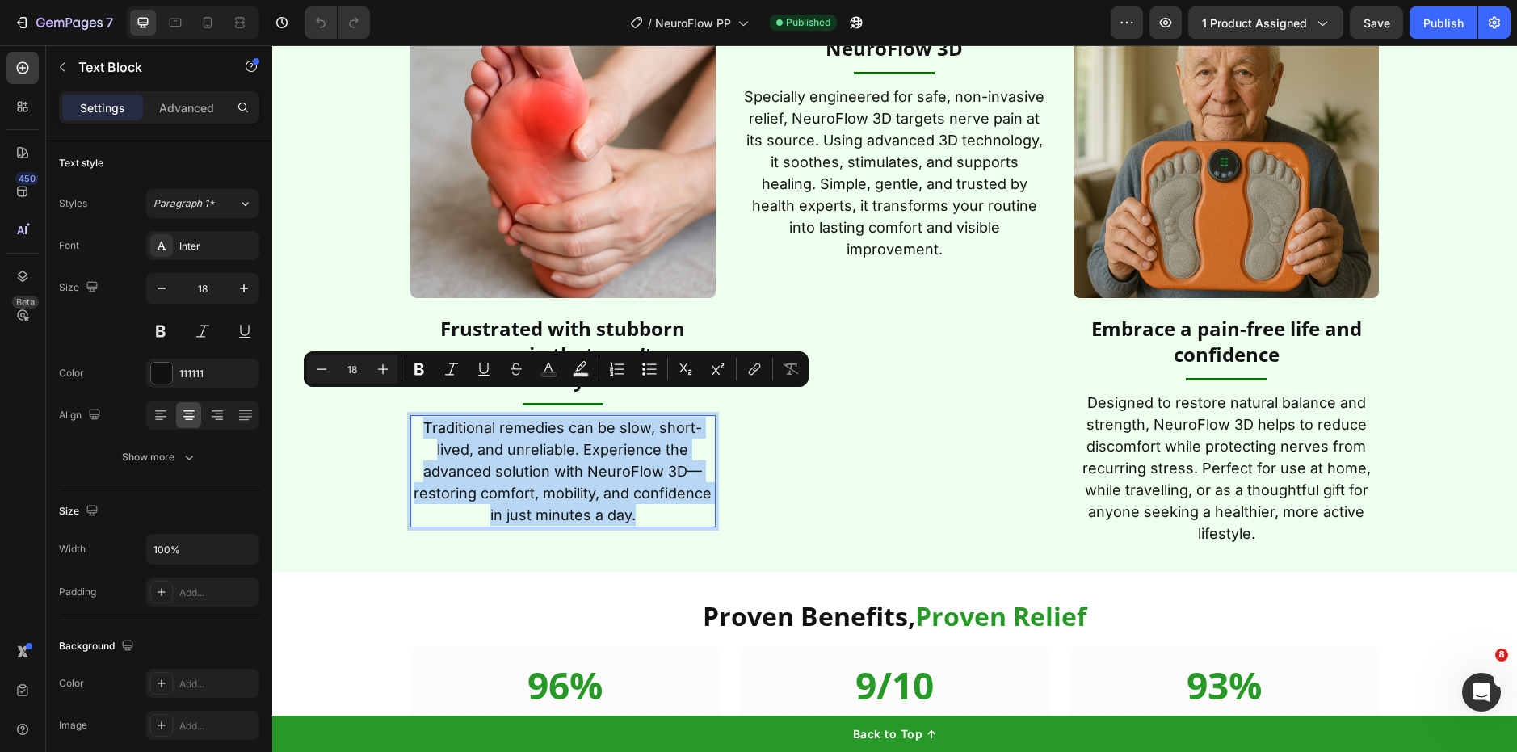
copy p "Traditional remedies can be slow, short-lived, and unreliable. Experience the a…"
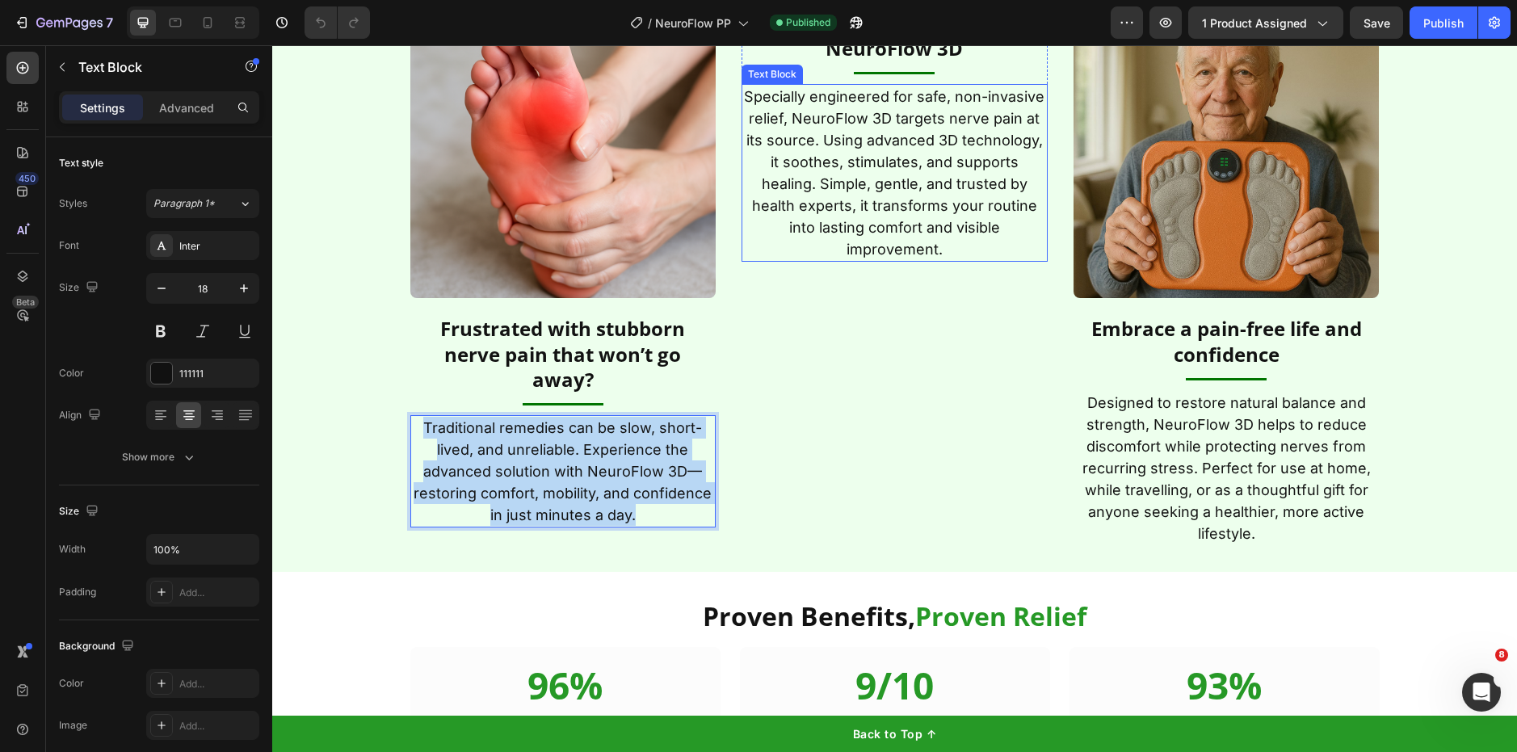
click at [866, 260] on p "Specially engineered for safe, non-invasive relief, NeuroFlow 3D targets nerve …" at bounding box center [894, 173] width 303 height 174
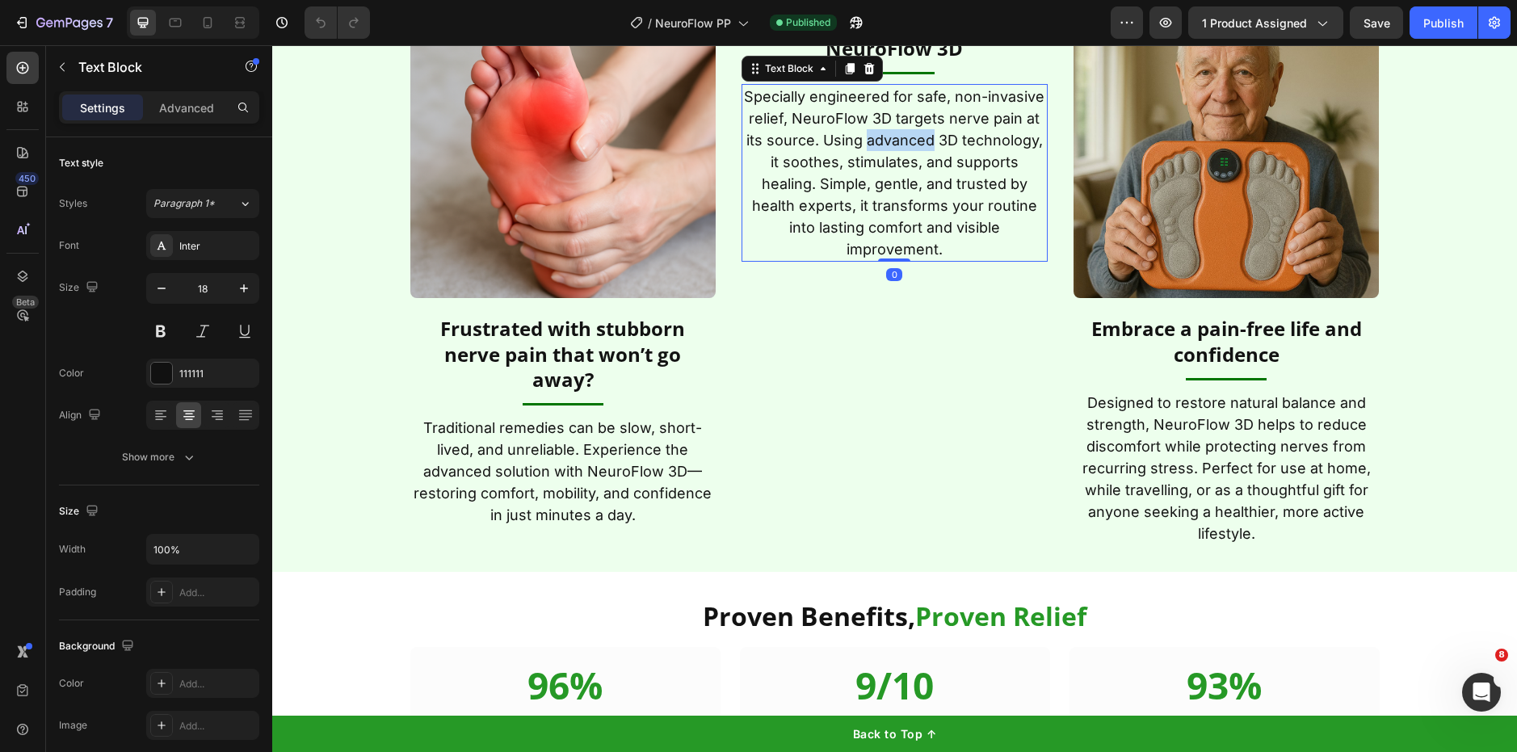
click at [866, 260] on p "Specially engineered for safe, non-invasive relief, NeuroFlow 3D targets nerve …" at bounding box center [894, 173] width 303 height 174
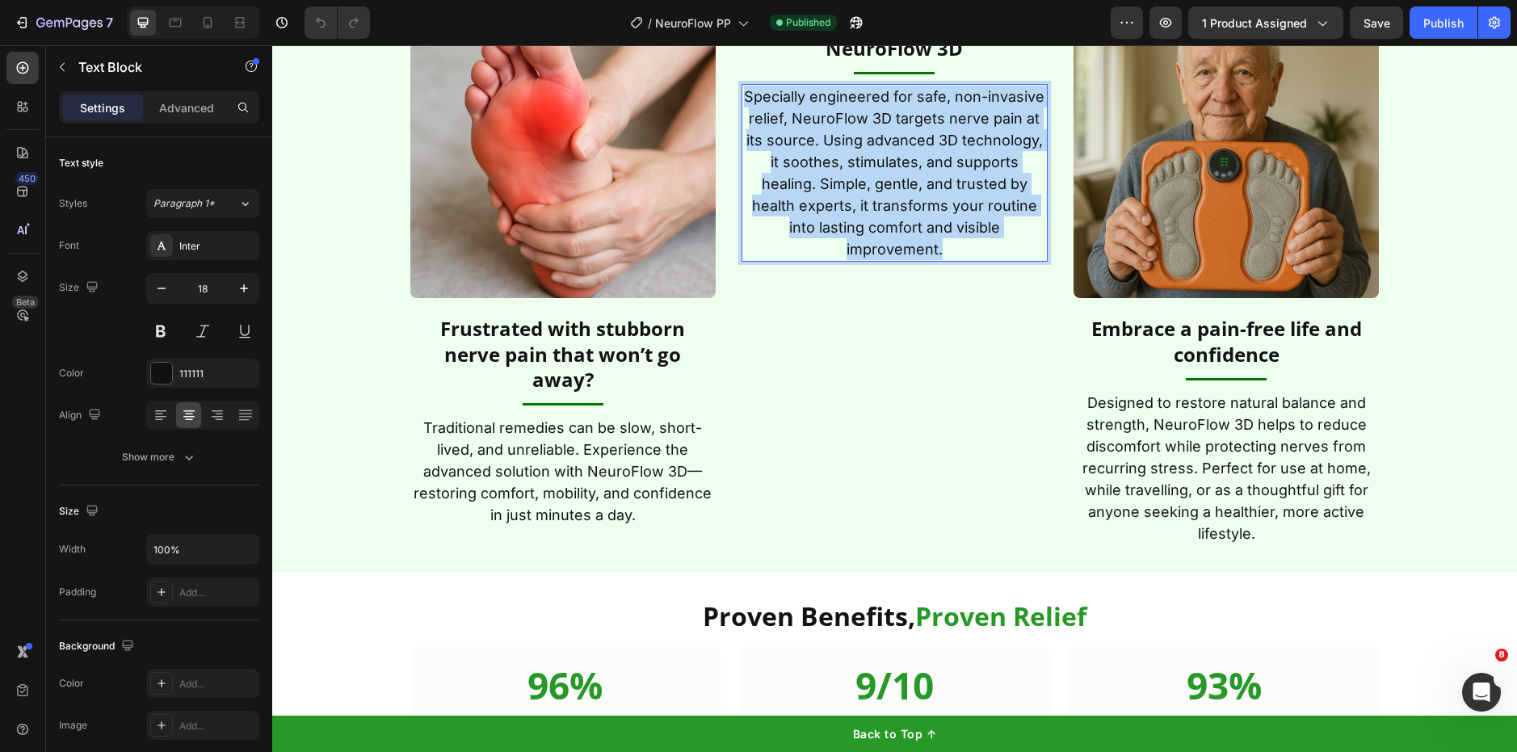
click at [866, 260] on p "Specially engineered for safe, non-invasive relief, NeuroFlow 3D targets nerve …" at bounding box center [894, 173] width 303 height 174
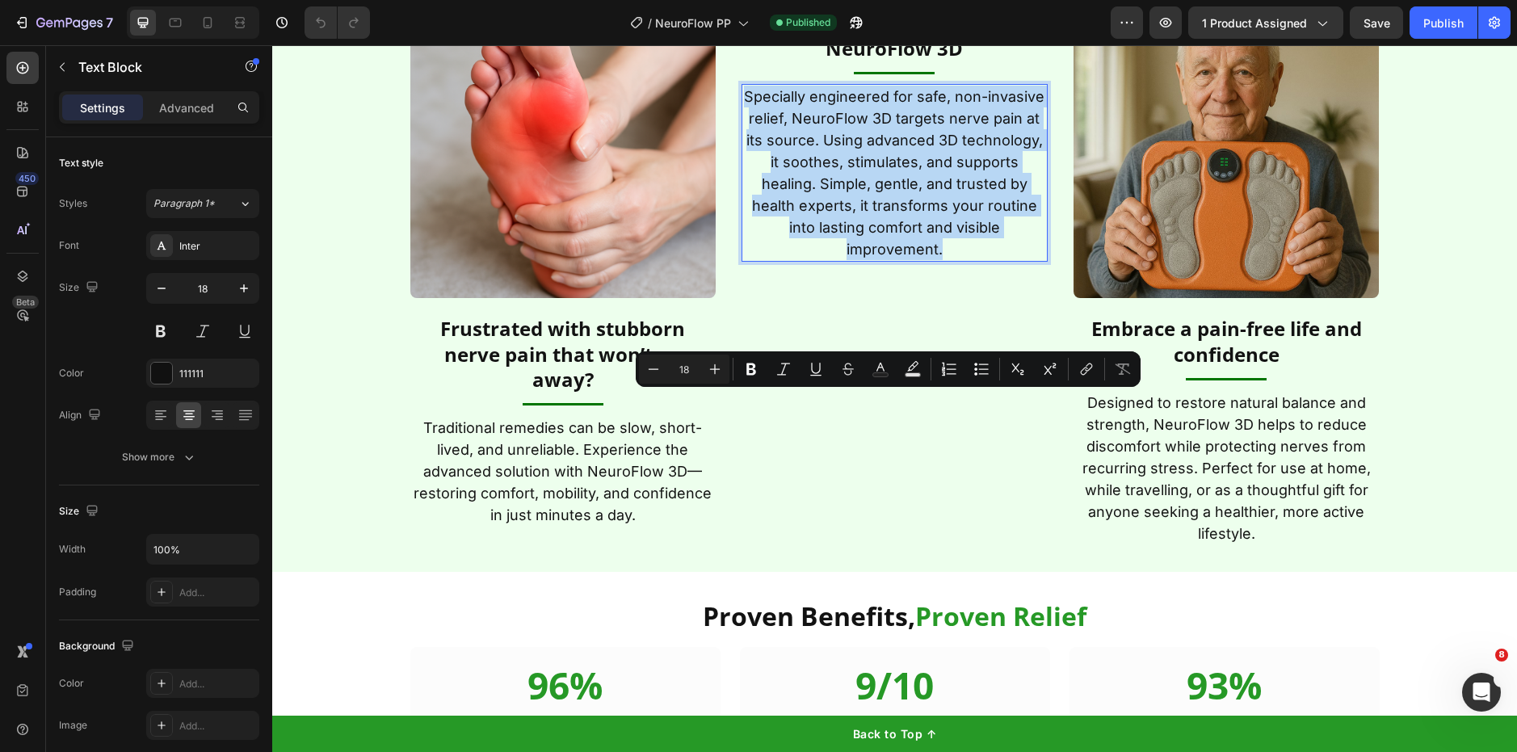
click at [866, 260] on p "Specially engineered for safe, non-invasive relief, NeuroFlow 3D targets nerve …" at bounding box center [894, 173] width 303 height 174
copy p "Specially engineered for safe, non-invasive relief, NeuroFlow 3D targets nerve …"
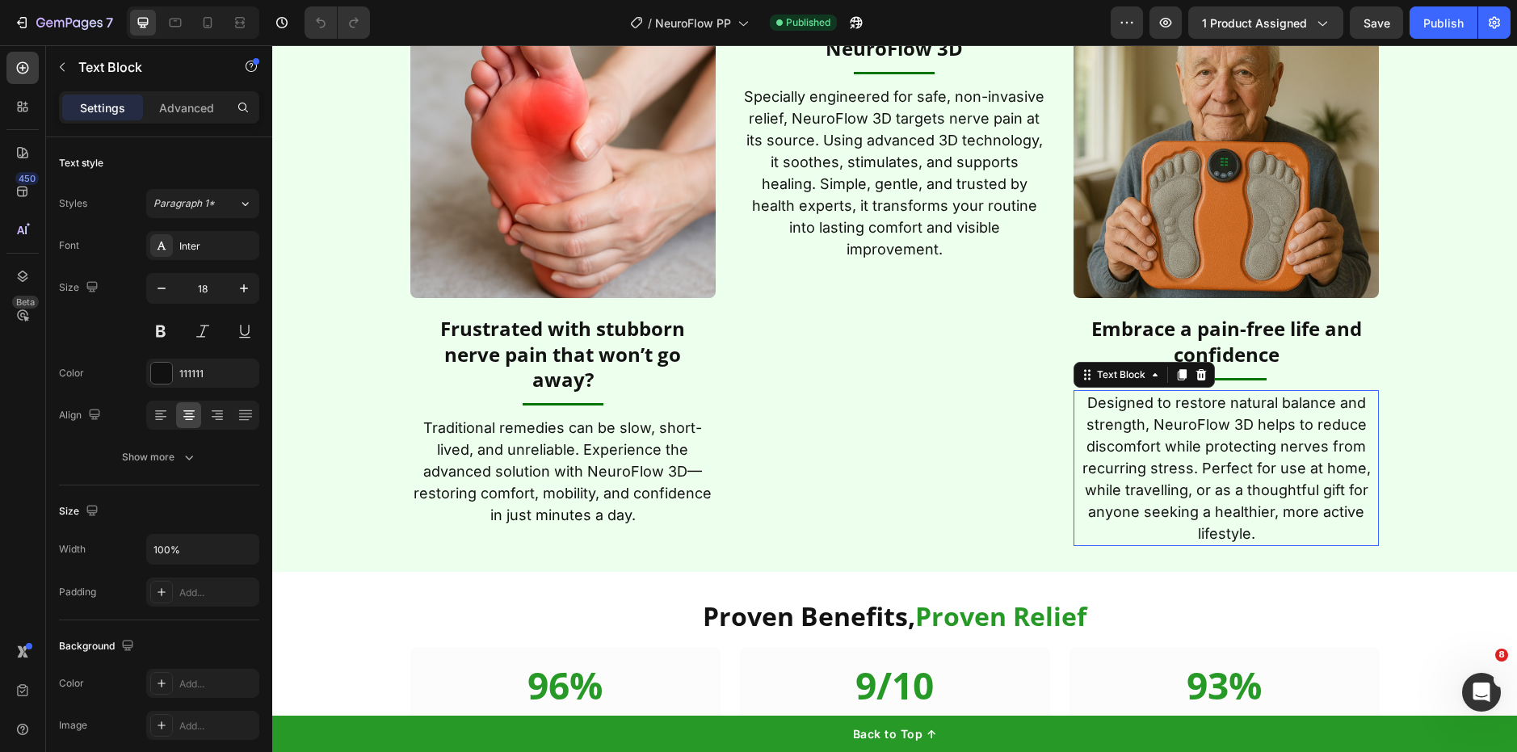
click at [1130, 435] on p "Designed to restore natural balance and strength, NeuroFlow 3D helps to reduce …" at bounding box center [1226, 468] width 303 height 153
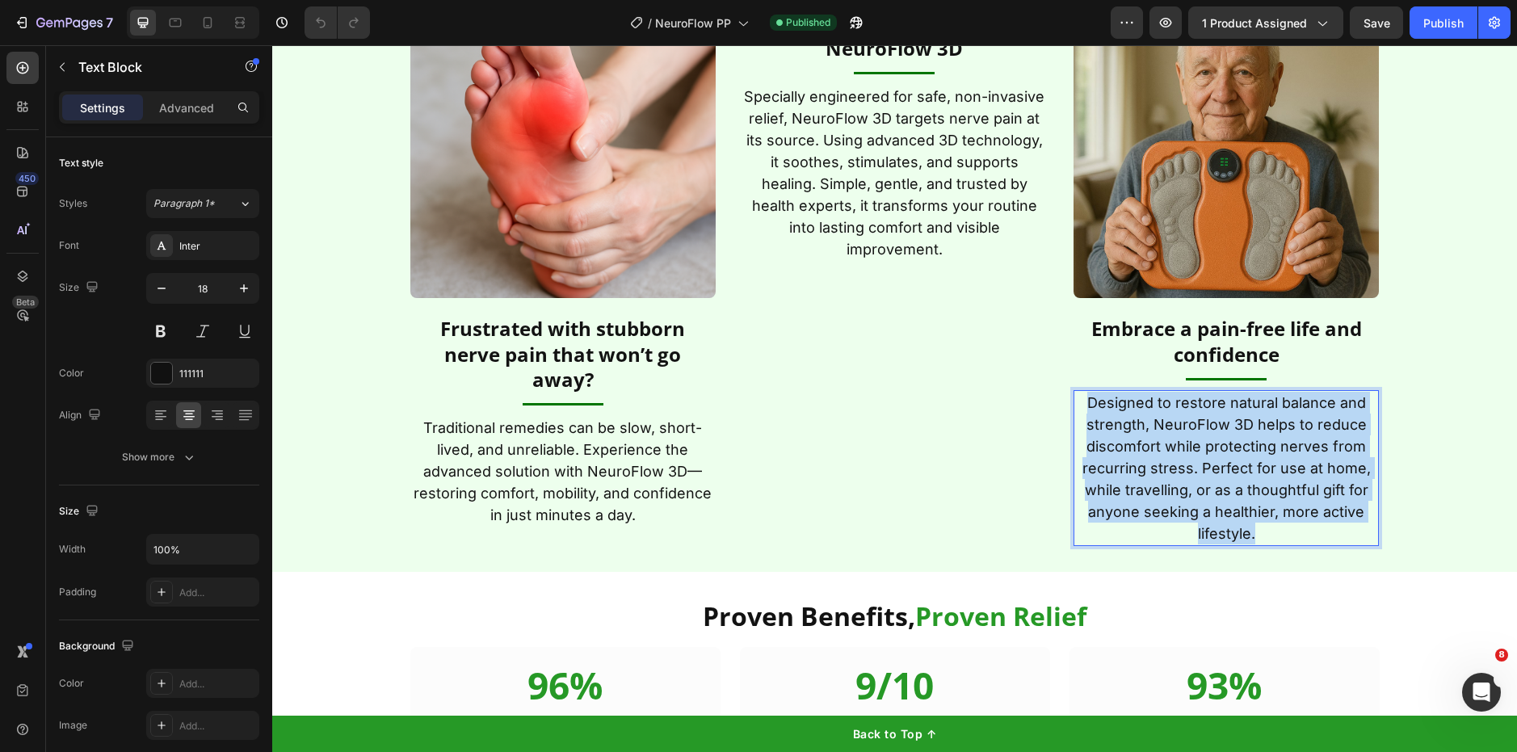
click at [1130, 435] on p "Designed to restore natural balance and strength, NeuroFlow 3D helps to reduce …" at bounding box center [1226, 468] width 303 height 153
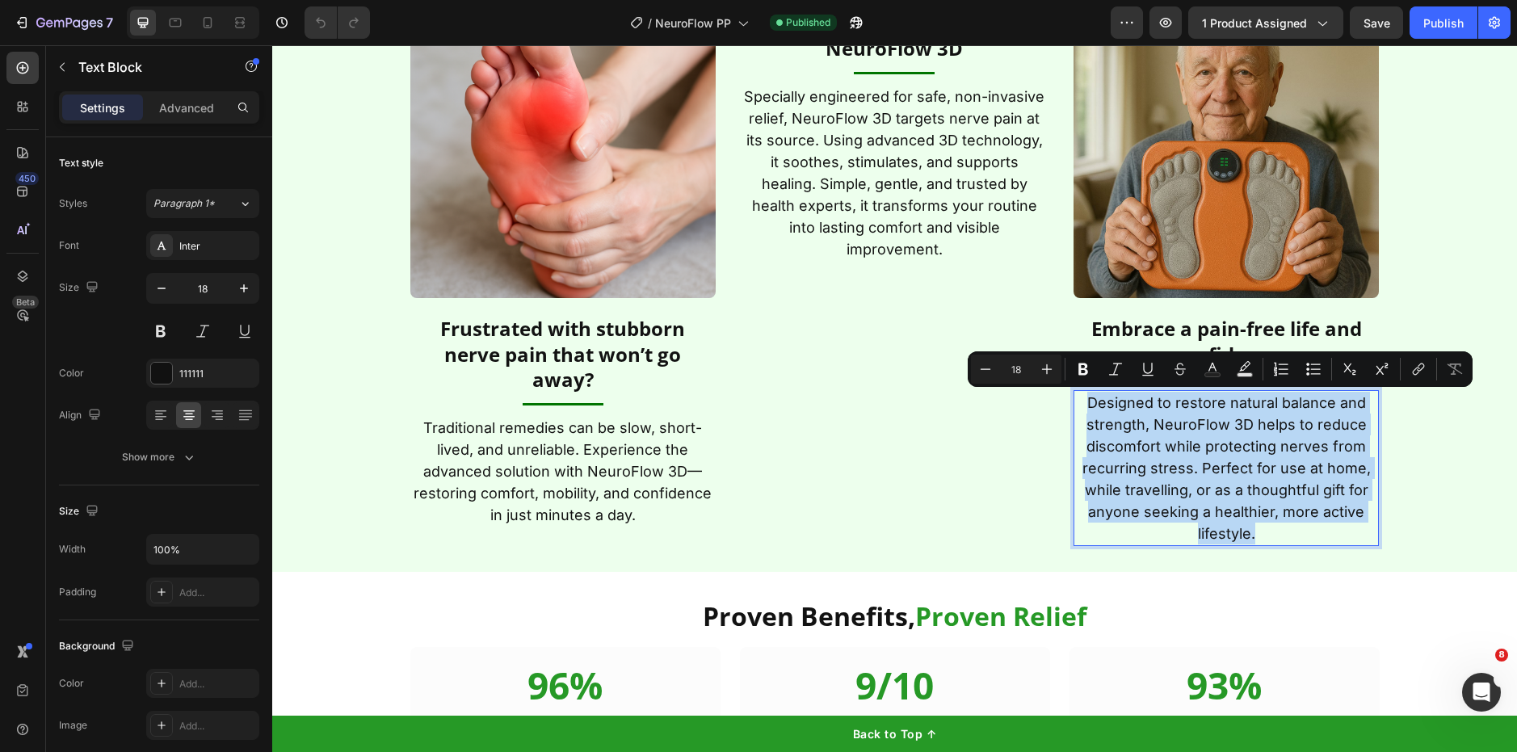
copy p "Designed to restore natural balance and strength, NeuroFlow 3D helps to reduce …"
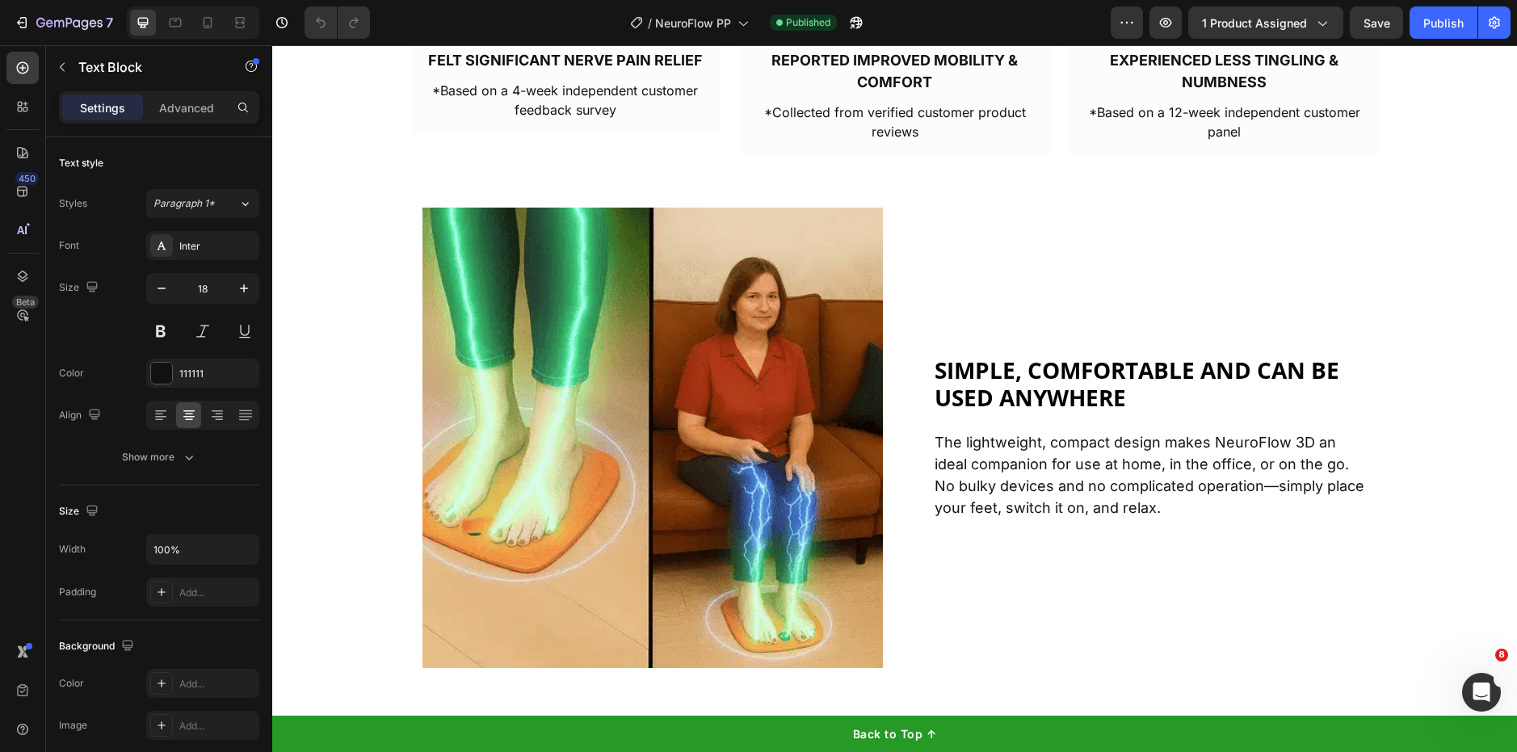
scroll to position [3586, 0]
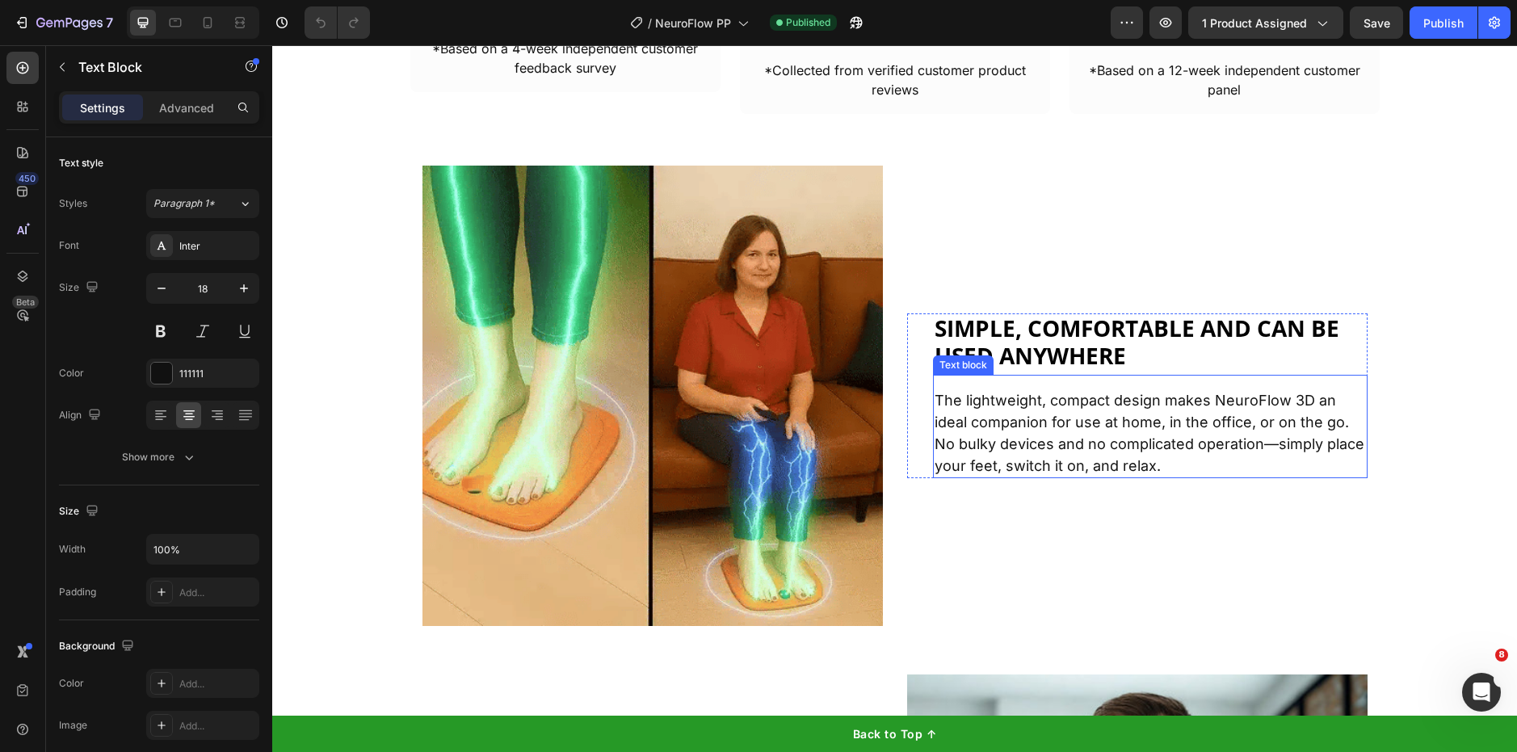
click at [1044, 458] on p "The lightweight, compact design makes NeuroFlow 3D an ideal companion for use a…" at bounding box center [1150, 432] width 431 height 87
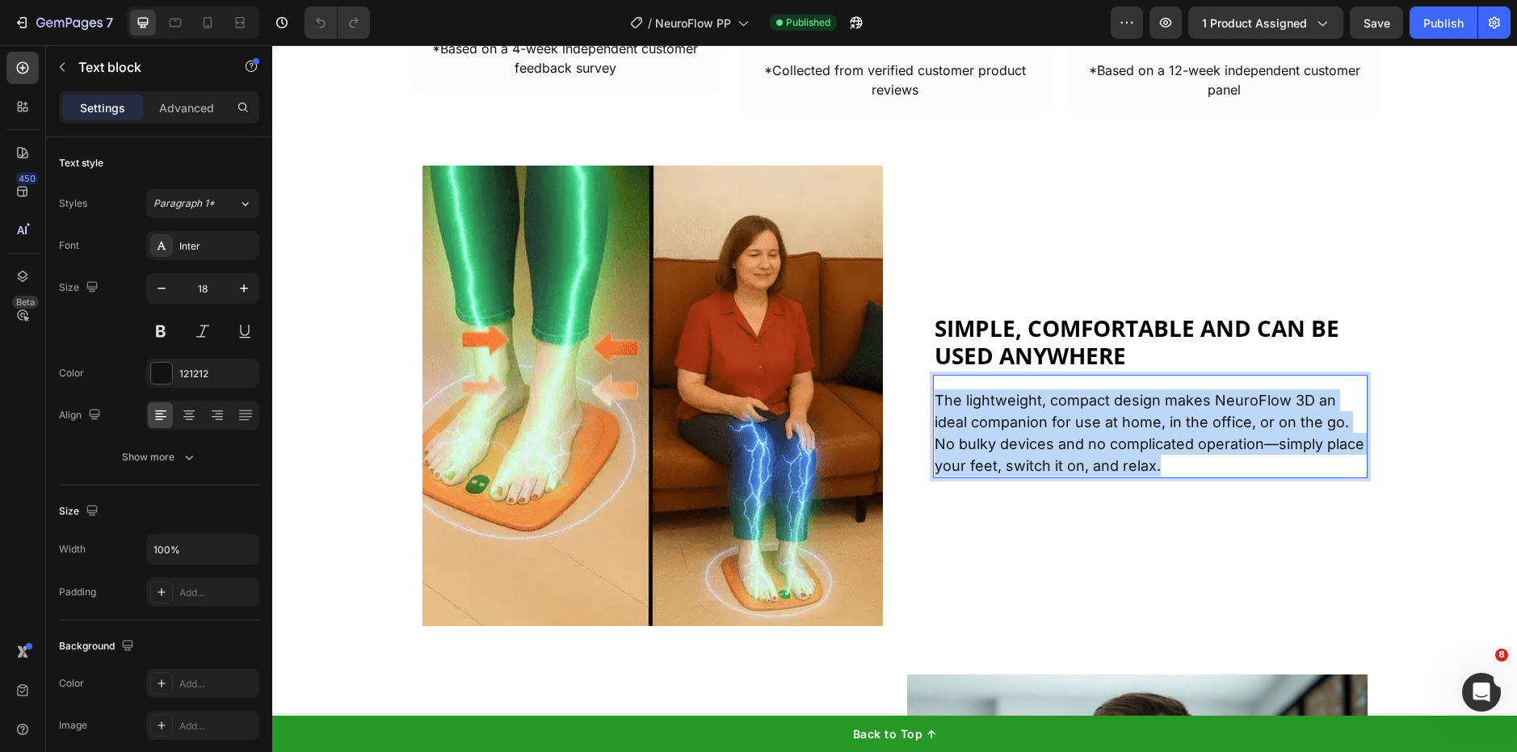
click at [1044, 458] on p "The lightweight, compact design makes NeuroFlow 3D an ideal companion for use a…" at bounding box center [1150, 432] width 431 height 87
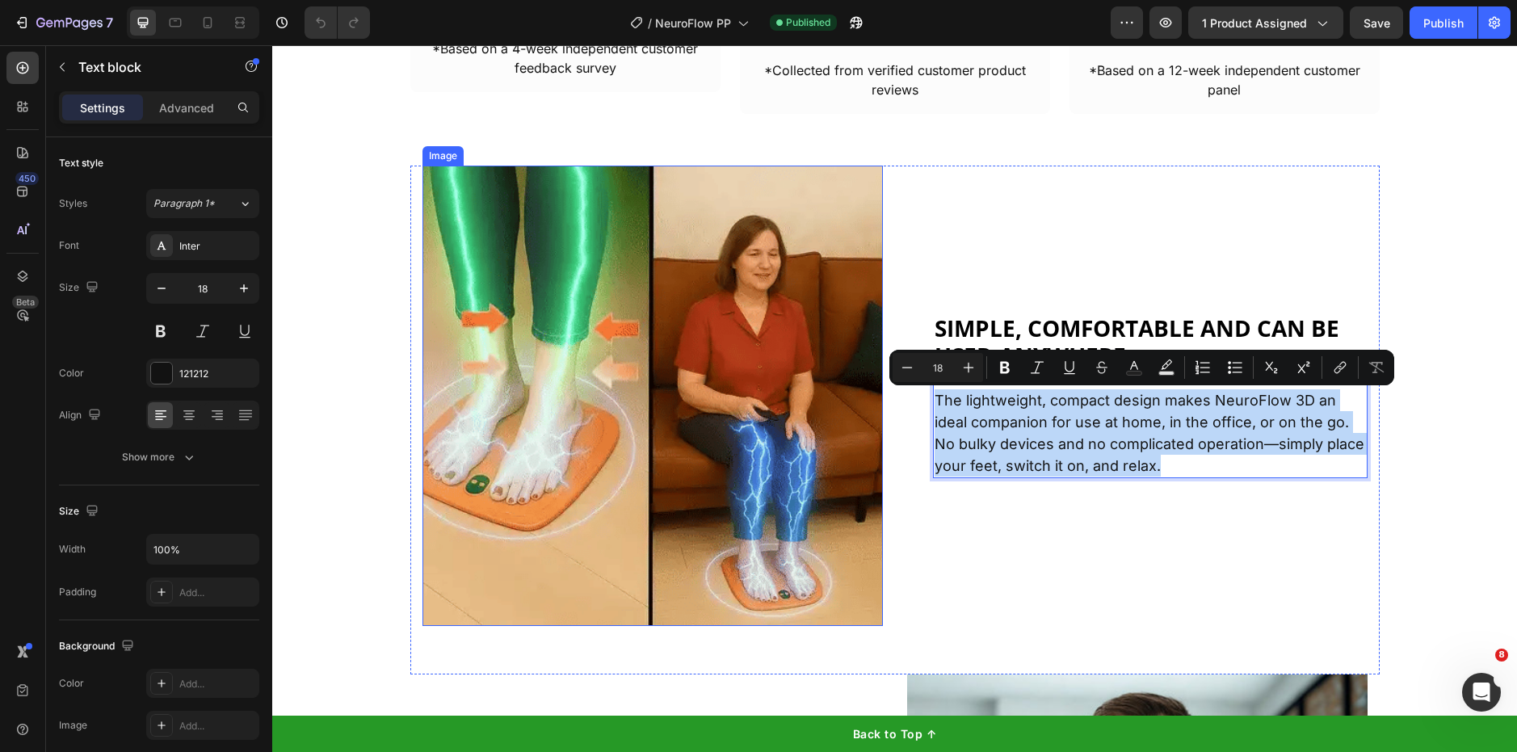
click at [856, 252] on img at bounding box center [652, 396] width 460 height 460
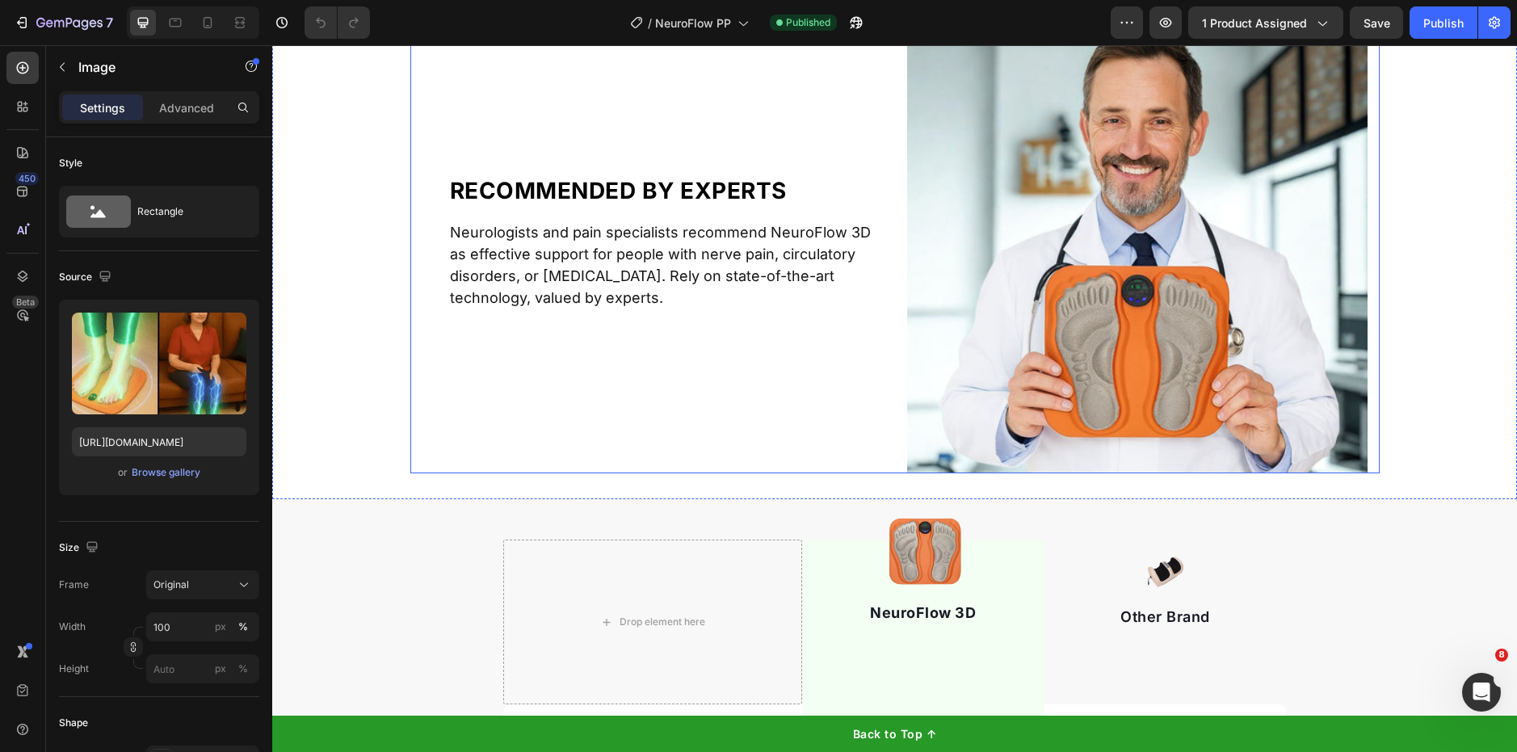
scroll to position [4248, 0]
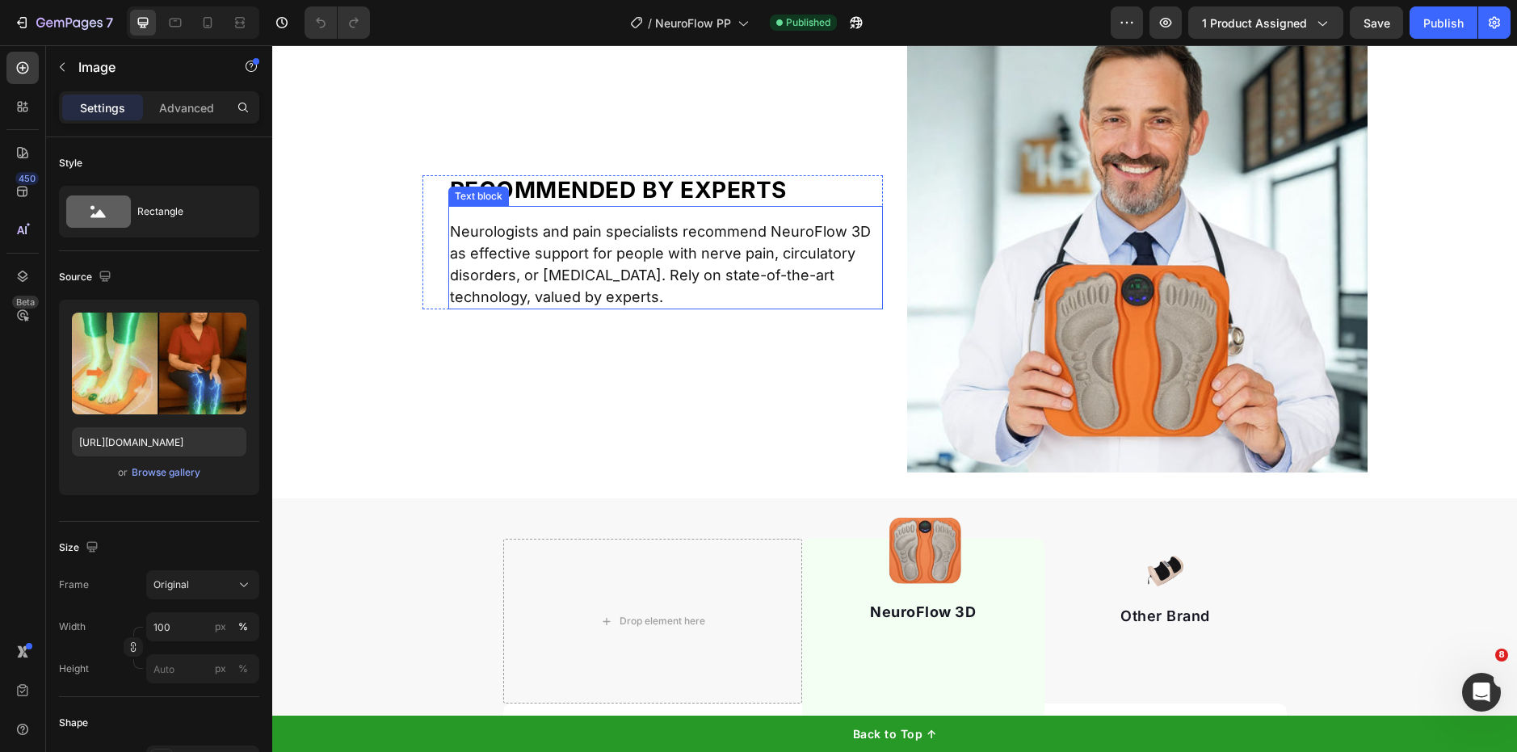
click at [667, 242] on p "Neurologists and pain specialists recommend NeuroFlow 3D as effective support f…" at bounding box center [665, 264] width 431 height 87
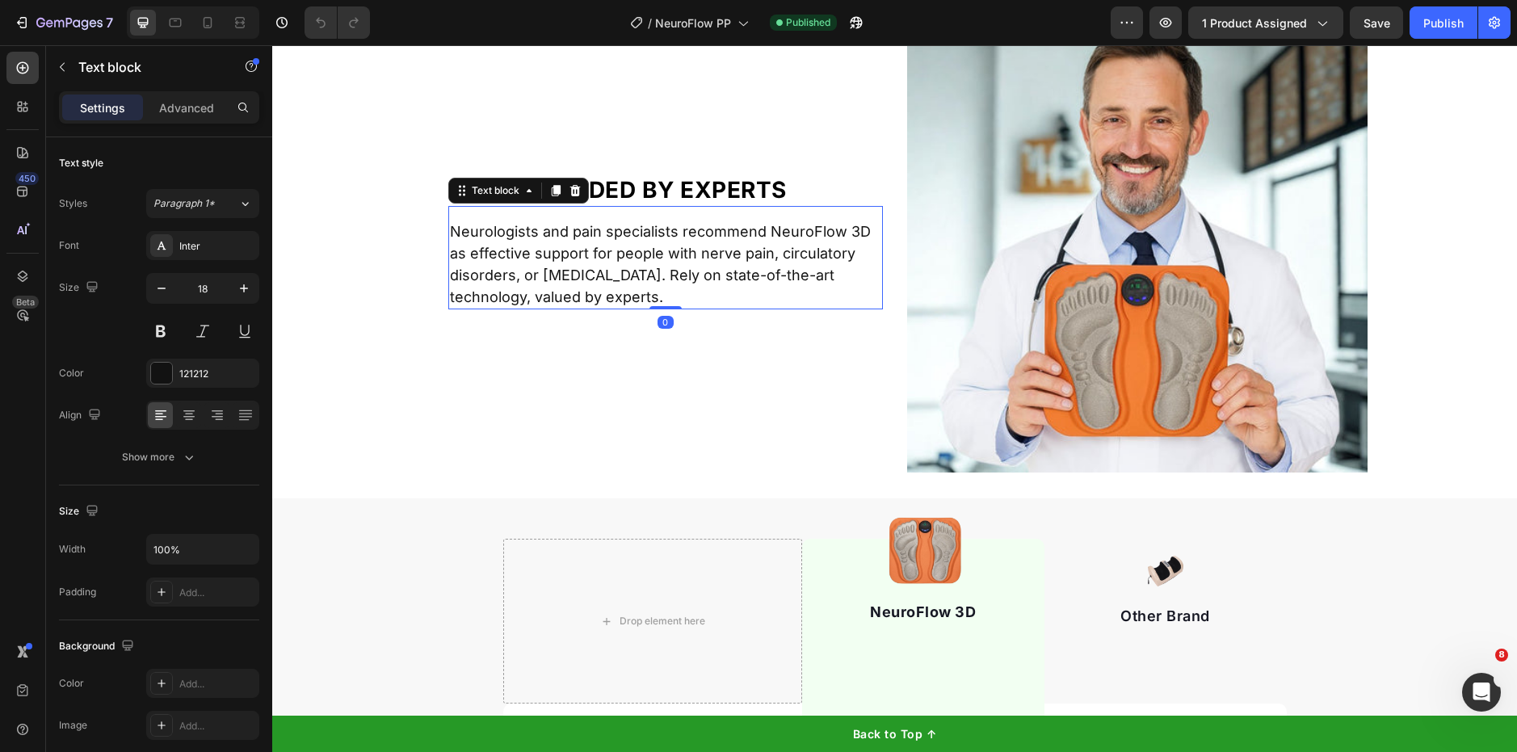
click at [668, 236] on p "Neurologists and pain specialists recommend NeuroFlow 3D as effective support f…" at bounding box center [665, 264] width 431 height 87
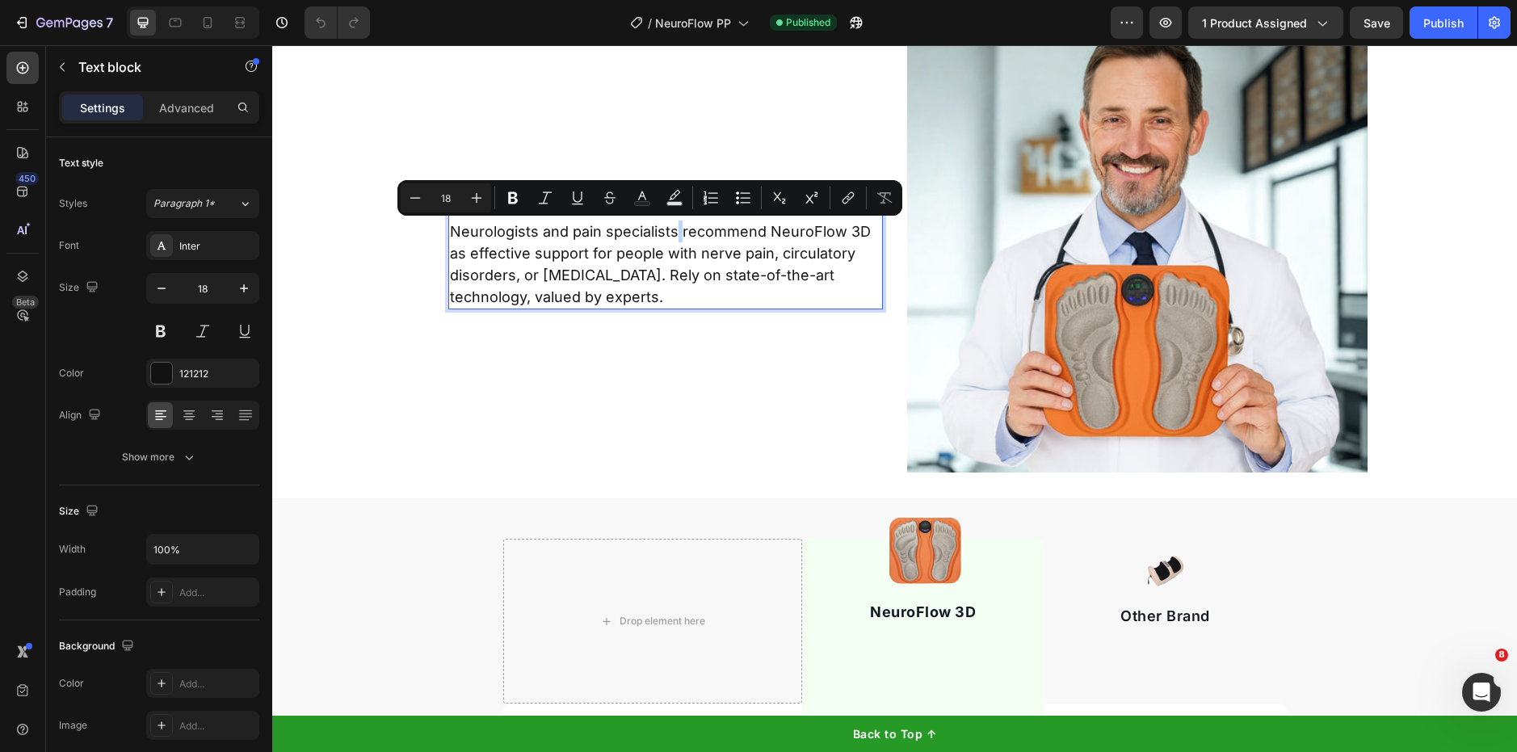
copy p "Neurologists and pain specialists recommend NeuroFlow 3D as effective support f…"
click at [812, 431] on div "Image Recommended by experts Heading Neurologists and pain specialists recommen…" at bounding box center [652, 242] width 460 height 460
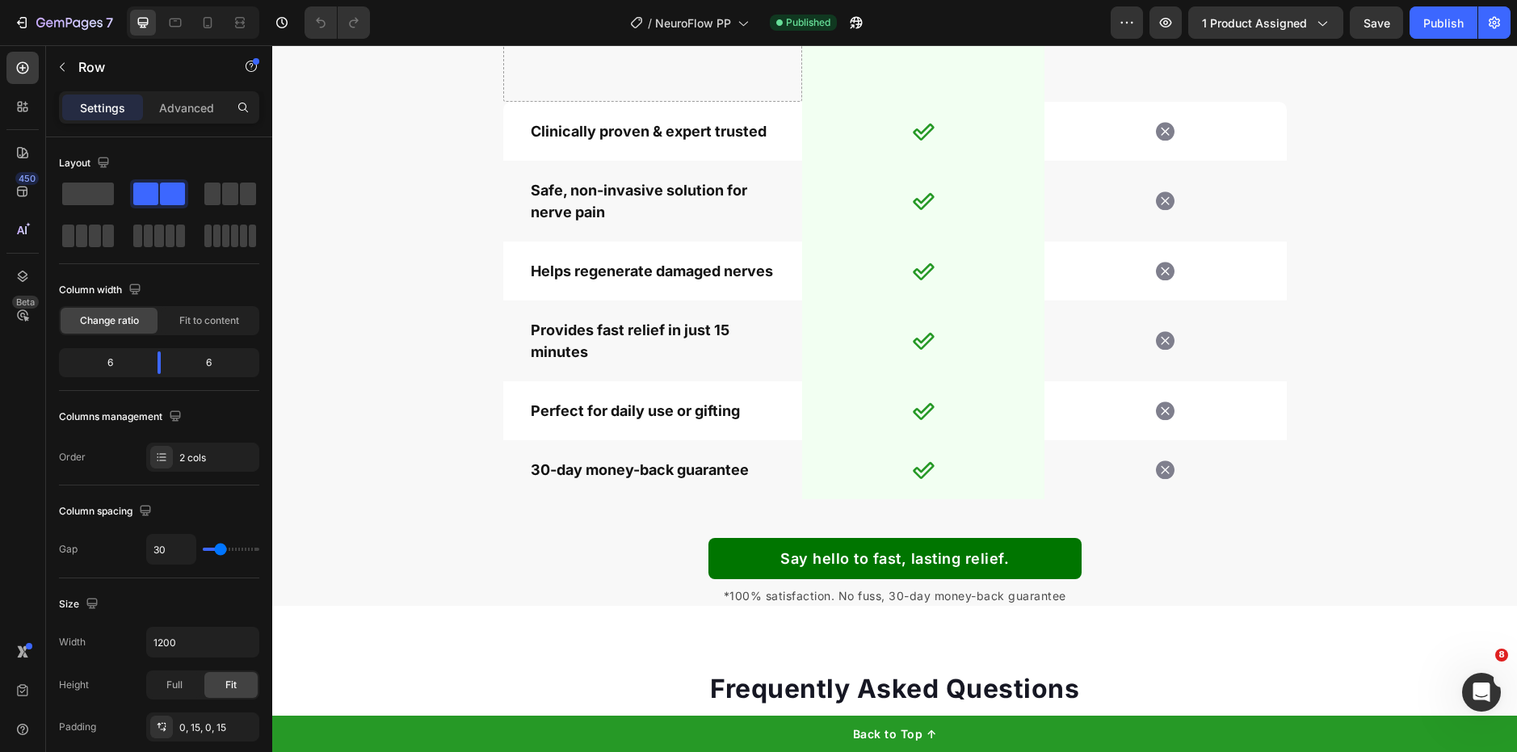
scroll to position [4849, 0]
click at [691, 281] on p "Helps regenerate damaged nerves" at bounding box center [653, 272] width 244 height 22
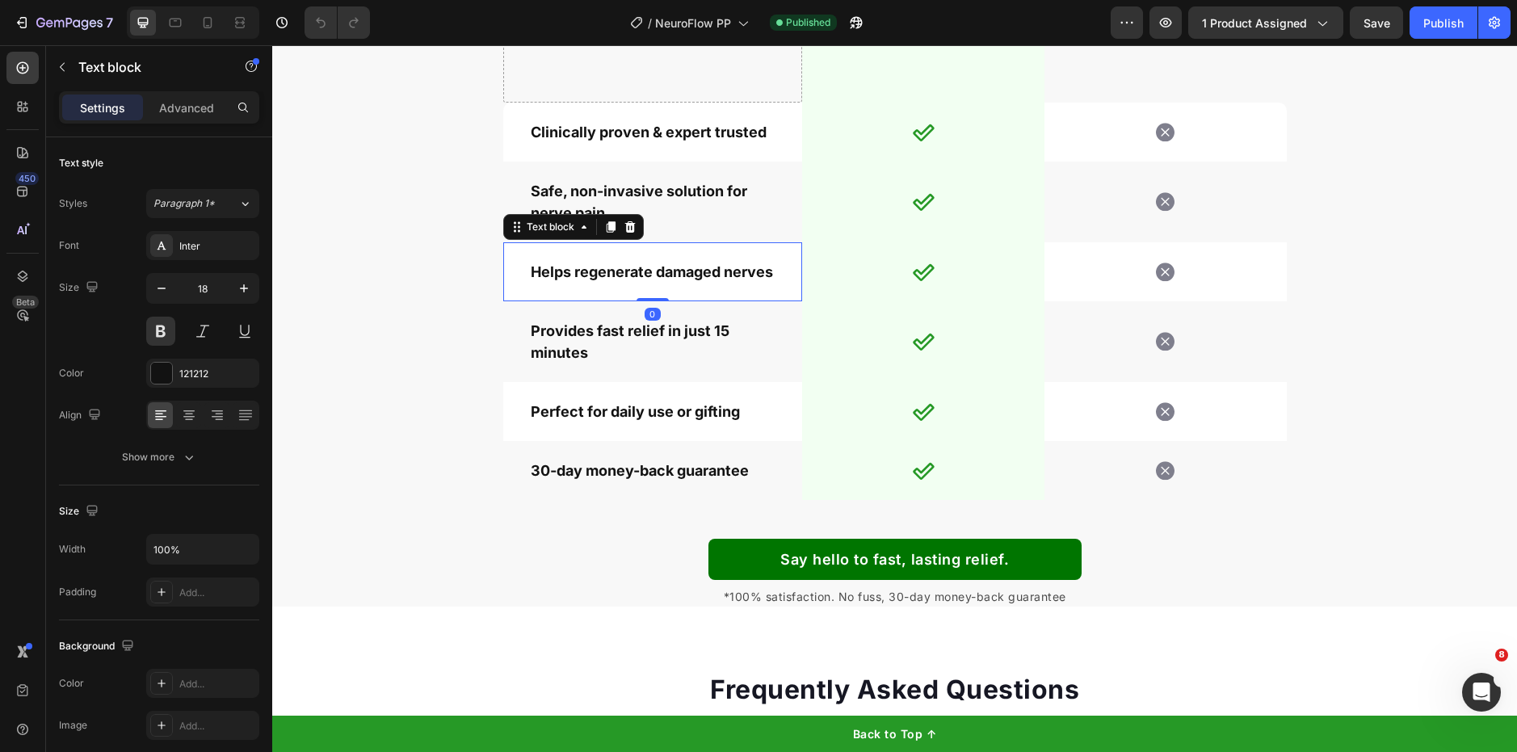
click at [691, 281] on p "Helps regenerate damaged nerves" at bounding box center [653, 272] width 244 height 22
click at [680, 281] on div at bounding box center [680, 281] width 0 height 0
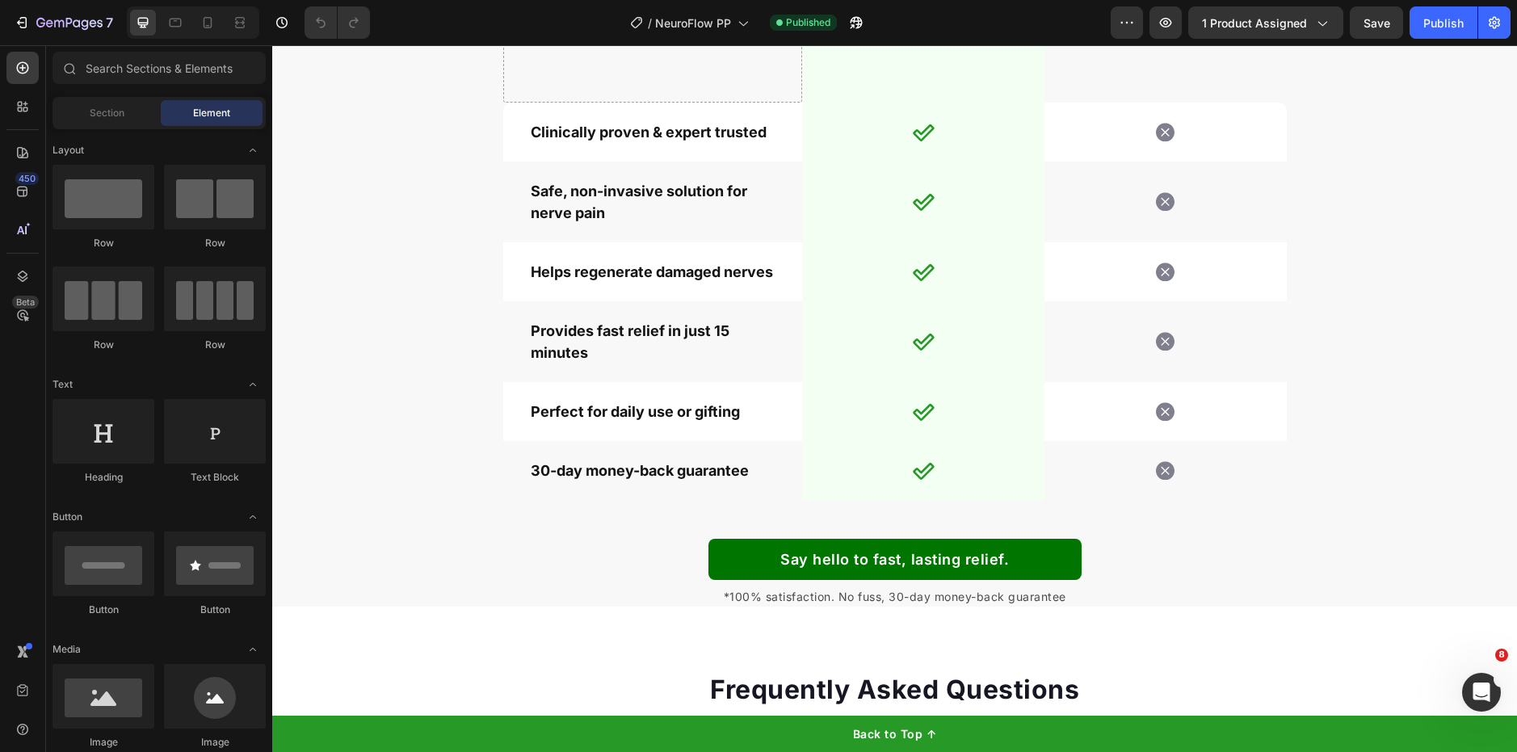
click at [691, 281] on p "Helps regenerate damaged nerves" at bounding box center [653, 272] width 244 height 22
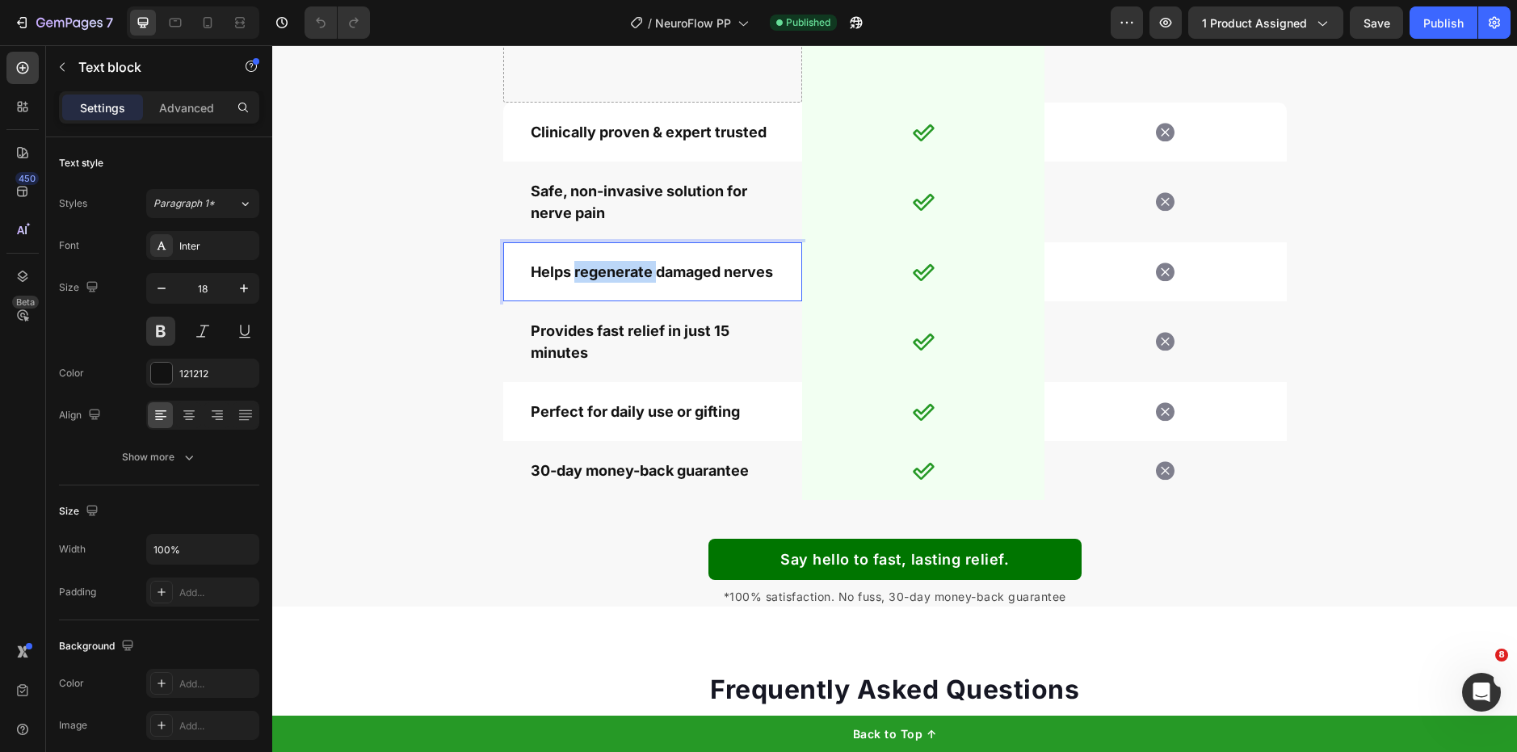
click at [635, 270] on p "Helps regenerate damaged nerves" at bounding box center [653, 272] width 244 height 22
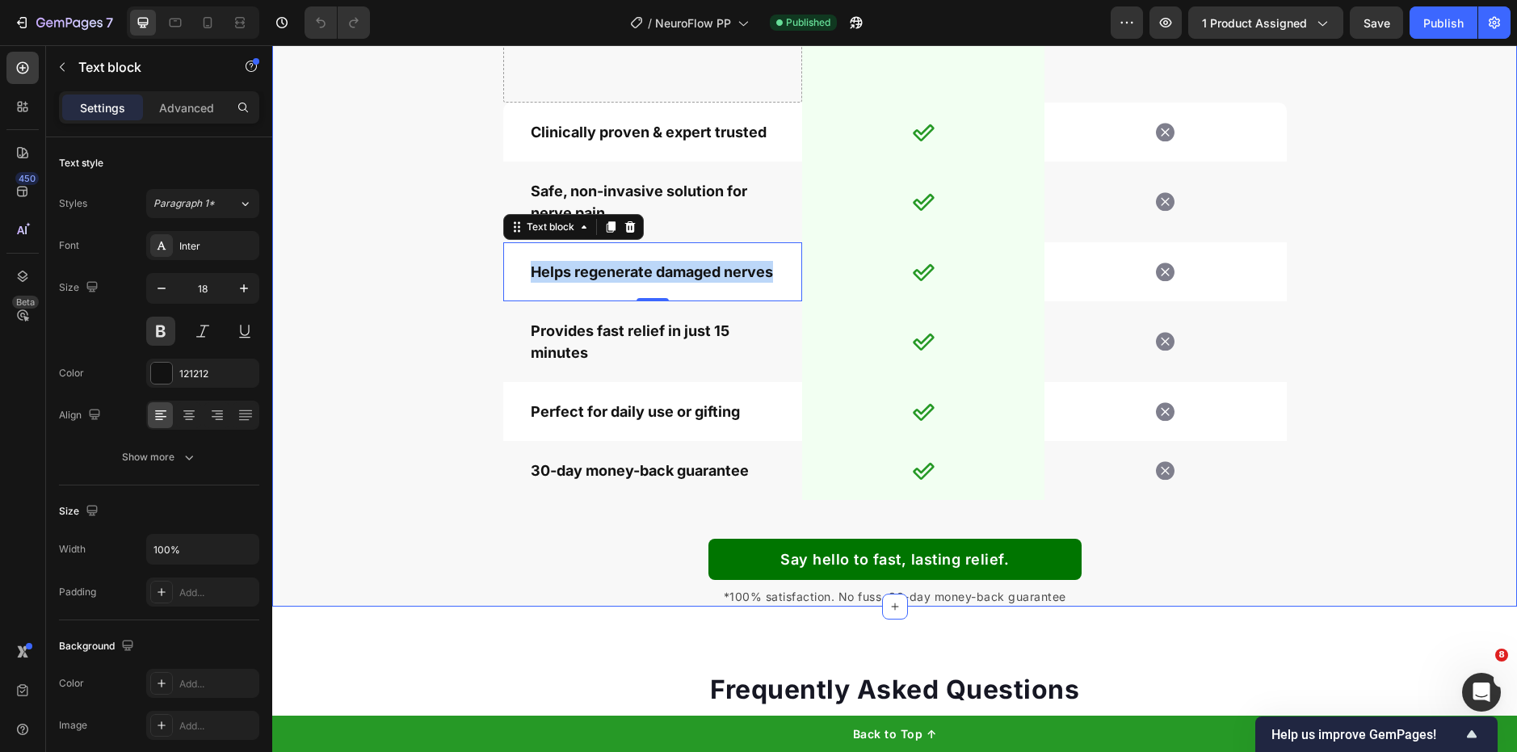
click at [1409, 527] on div "Drop element here Image NeuroFlow 3D Text block Row Image Other Brand Text bloc…" at bounding box center [894, 272] width 1245 height 669
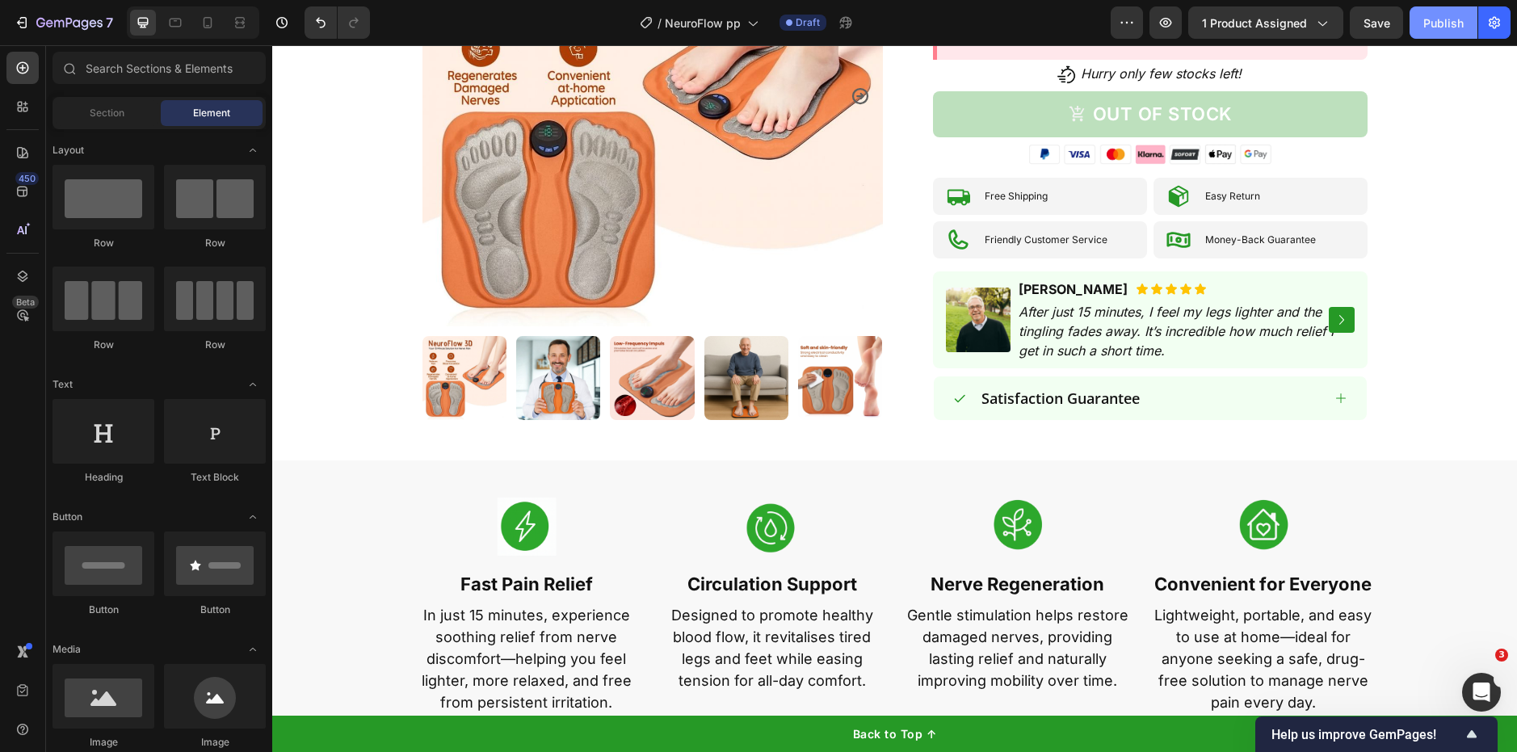
click at [1450, 26] on div "Publish" at bounding box center [1443, 23] width 40 height 17
click at [1168, 15] on icon "button" at bounding box center [1166, 23] width 16 height 16
click at [59, 21] on icon "button" at bounding box center [59, 23] width 10 height 7
